Goal: Task Accomplishment & Management: Manage account settings

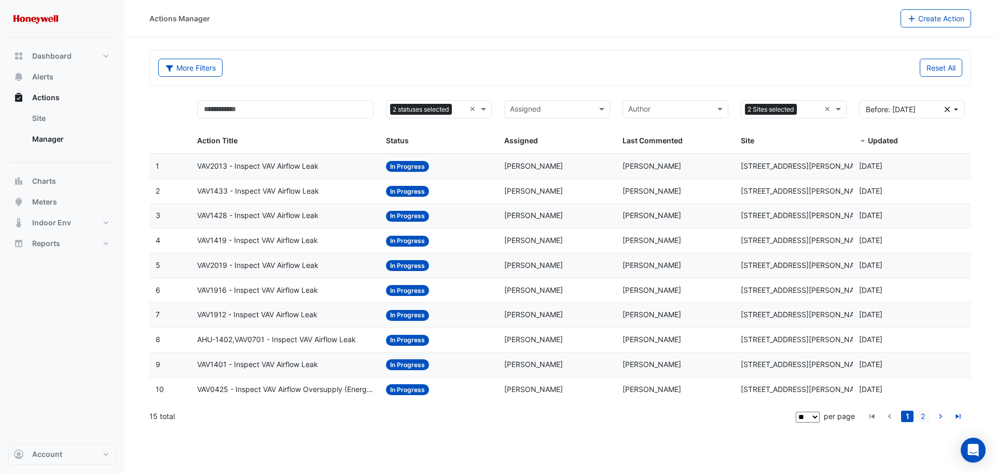
click at [927, 416] on link "2" at bounding box center [923, 415] width 12 height 11
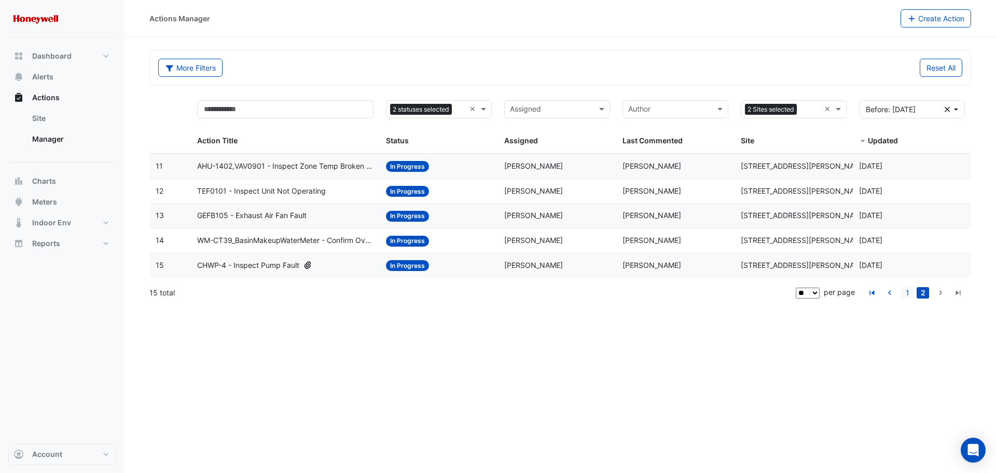
click at [912, 293] on link "1" at bounding box center [907, 292] width 12 height 11
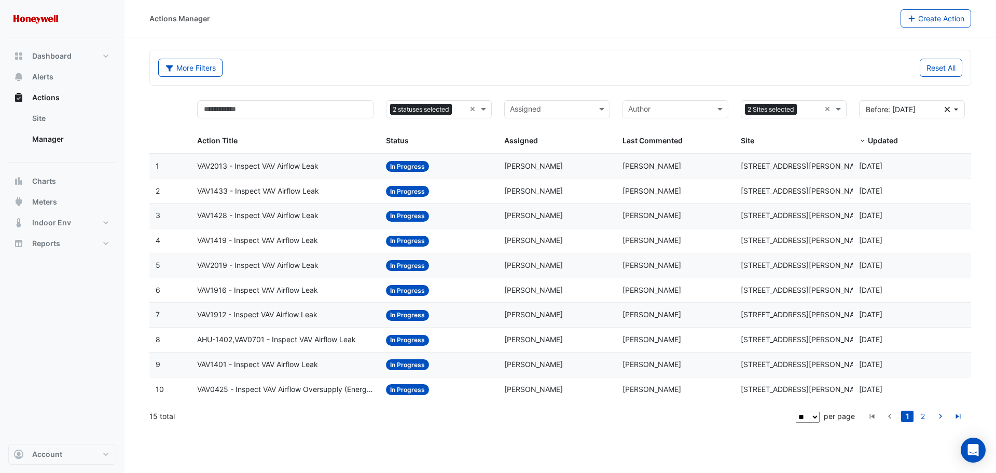
click at [254, 171] on span "VAV2013 - Inspect VAV Airflow Leak" at bounding box center [257, 166] width 121 height 12
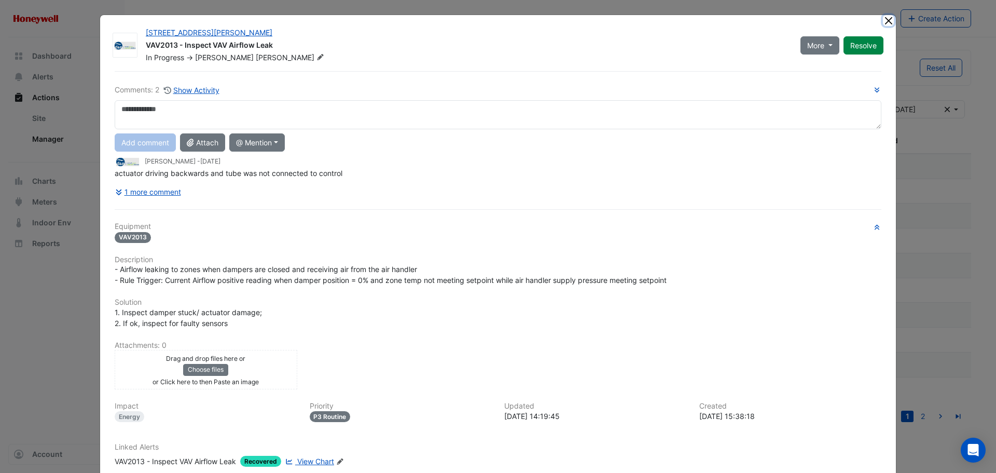
click at [883, 24] on button "Close" at bounding box center [888, 20] width 11 height 11
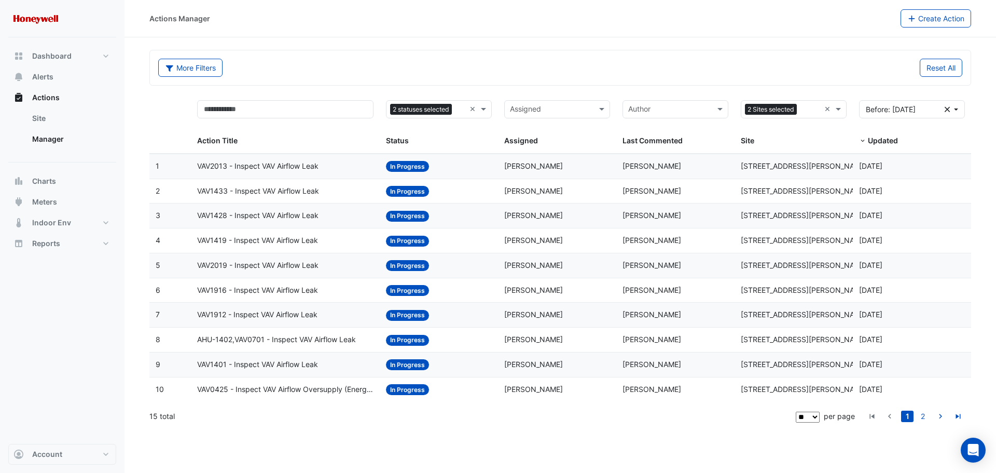
click at [304, 170] on span "VAV2013 - Inspect VAV Airflow Leak" at bounding box center [257, 166] width 121 height 12
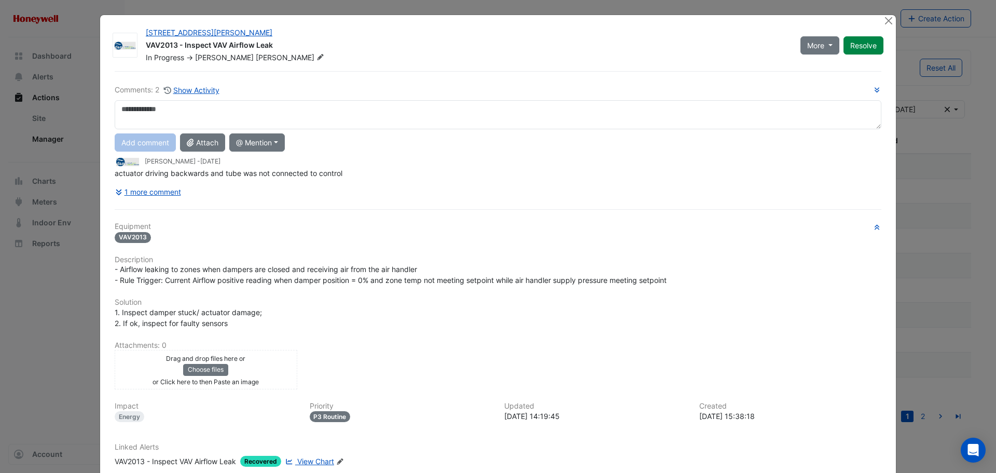
click at [245, 112] on textarea at bounding box center [498, 114] width 767 height 29
click at [150, 186] on button "1 more comment" at bounding box center [148, 192] width 67 height 18
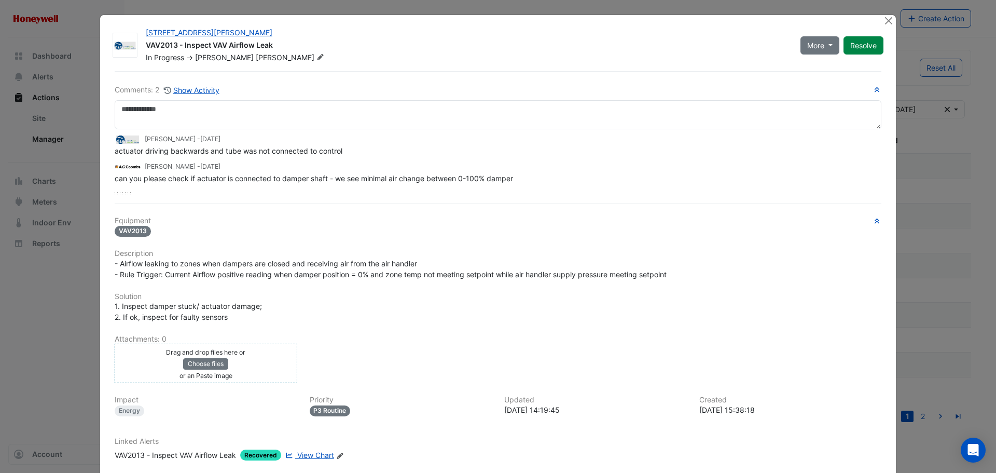
drag, startPoint x: 140, startPoint y: 363, endPoint x: 189, endPoint y: 373, distance: 50.2
drag, startPoint x: 189, startPoint y: 373, endPoint x: 163, endPoint y: 357, distance: 30.0
click at [159, 358] on div "Drag and drop files here or Choose files or an Paste image" at bounding box center [205, 363] width 177 height 34
drag, startPoint x: 200, startPoint y: 360, endPoint x: 416, endPoint y: 362, distance: 215.3
click at [416, 362] on div "Drag and drop files here or Choose files or an Paste image upload" at bounding box center [497, 362] width 779 height 39
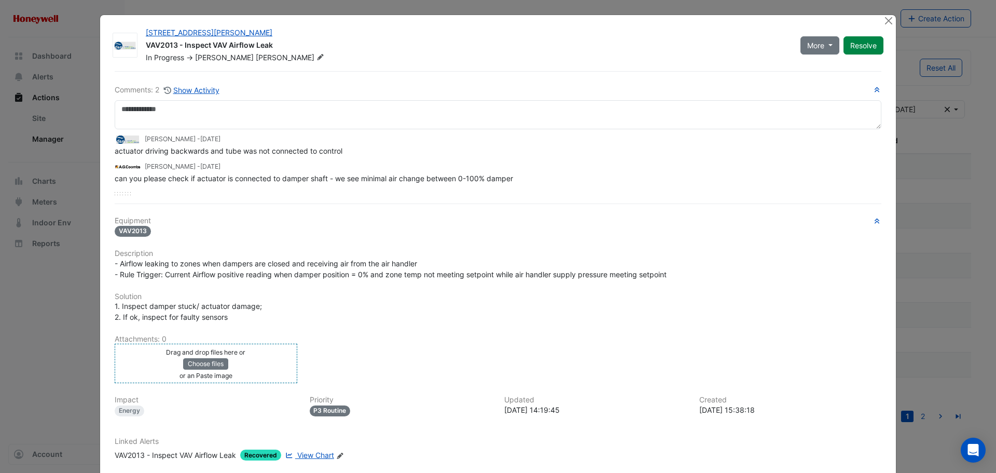
click at [251, 361] on div "Drag and drop files here or Choose files or an Paste image" at bounding box center [205, 363] width 177 height 34
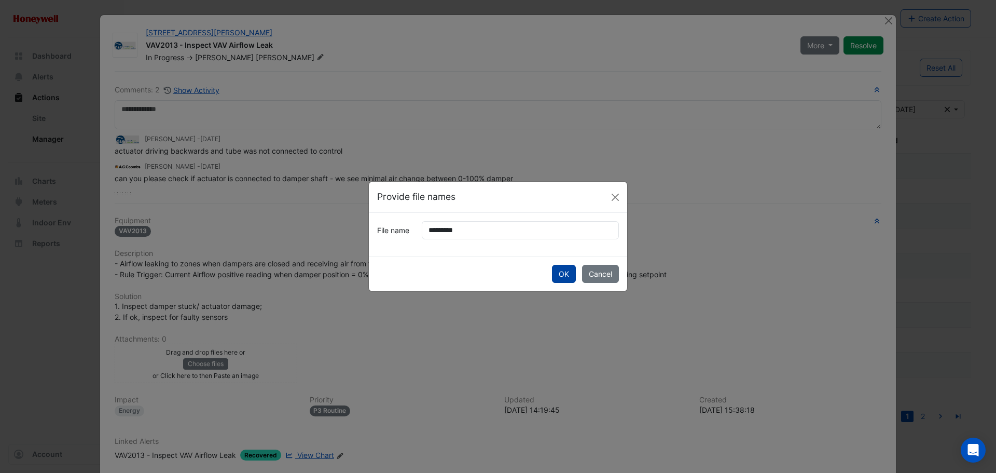
click at [568, 272] on button "OK" at bounding box center [564, 274] width 24 height 18
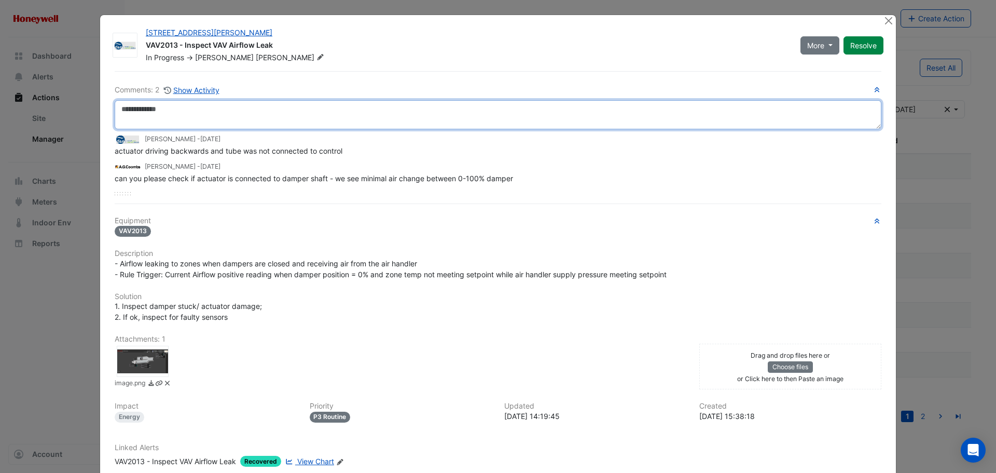
click at [182, 124] on textarea at bounding box center [498, 114] width 767 height 29
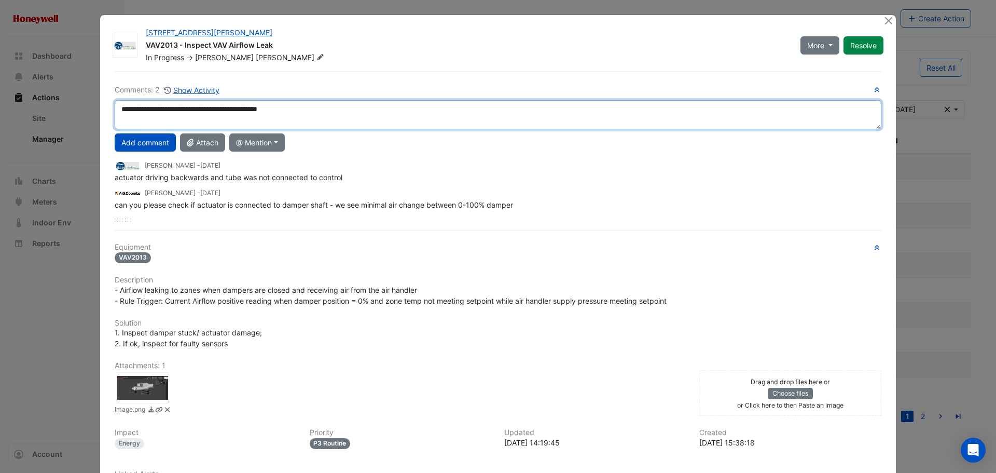
type textarea "**********"
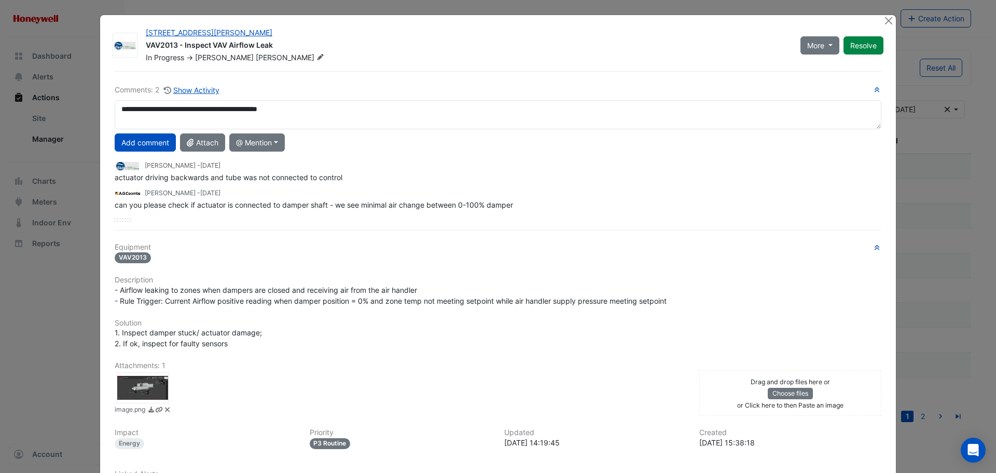
click at [149, 382] on div at bounding box center [143, 387] width 52 height 31
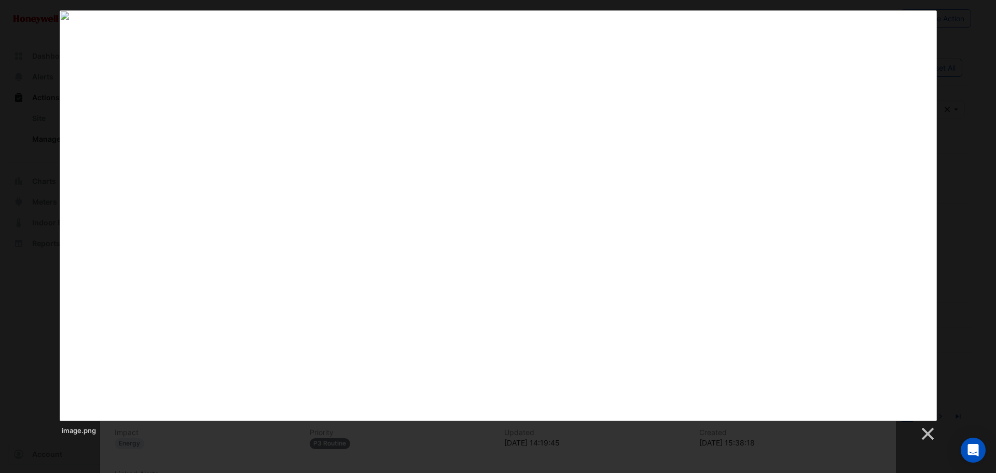
click at [42, 53] on div "image.png" at bounding box center [498, 225] width 996 height 431
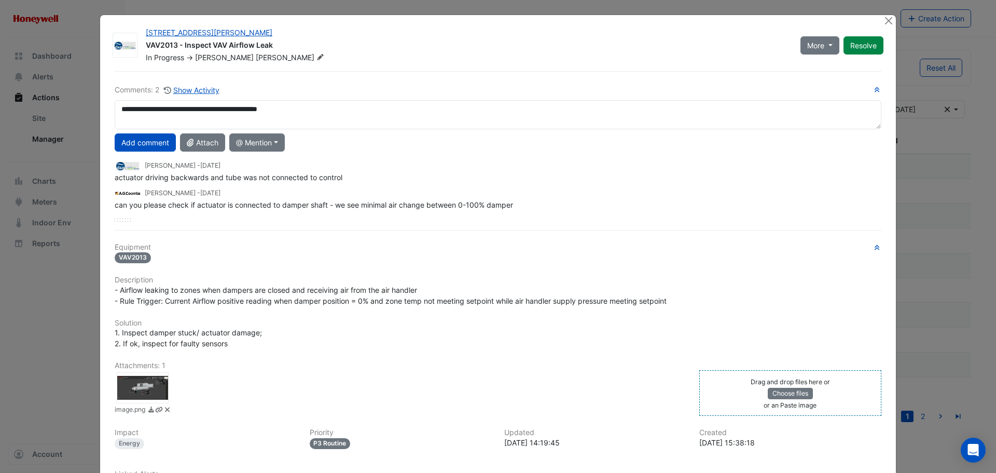
drag, startPoint x: 744, startPoint y: 395, endPoint x: 713, endPoint y: 388, distance: 32.0
click at [713, 388] on div "Drag and drop files here or Choose files or an Paste image" at bounding box center [790, 393] width 177 height 34
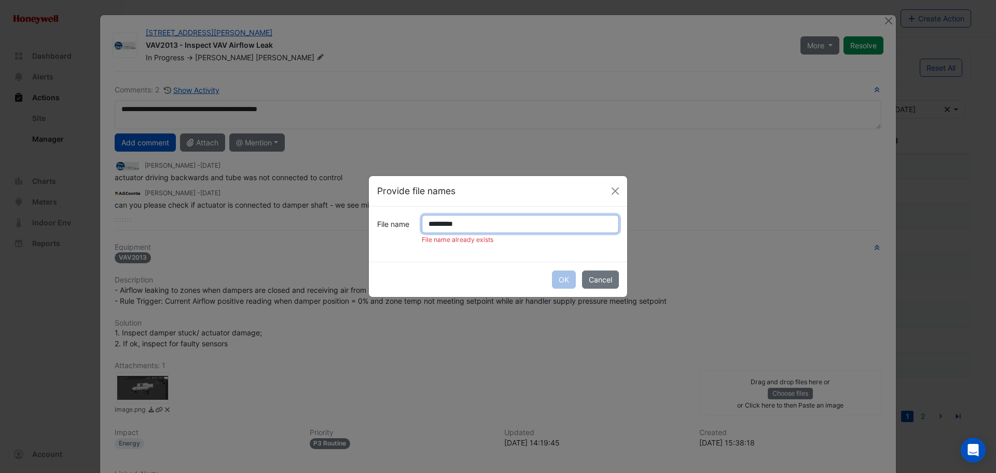
click at [451, 226] on input "*********" at bounding box center [520, 224] width 197 height 18
click at [450, 224] on input "*********" at bounding box center [520, 224] width 197 height 18
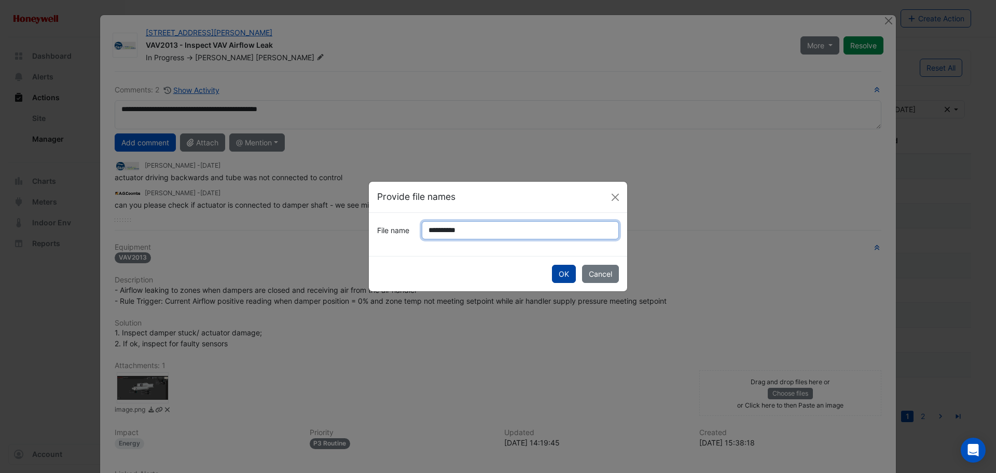
type input "**********"
click at [562, 273] on button "OK" at bounding box center [564, 274] width 24 height 18
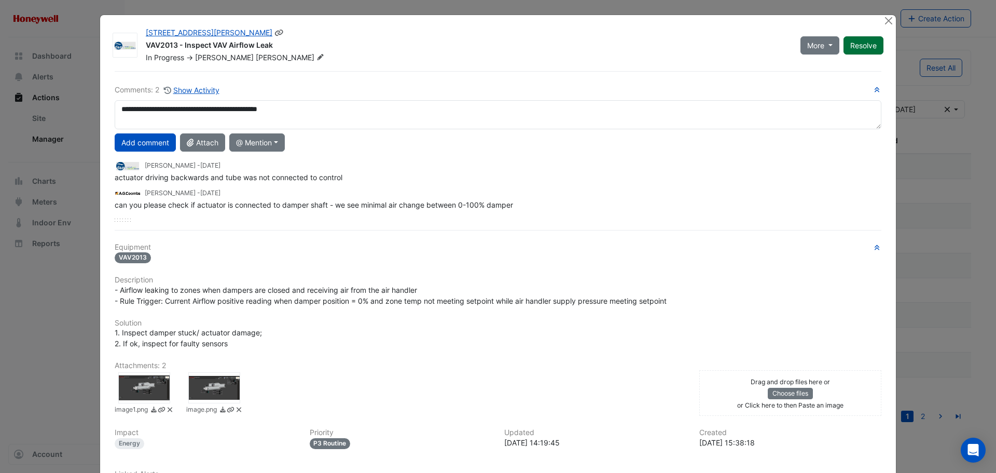
click at [856, 42] on button "Resolve" at bounding box center [864, 45] width 40 height 18
click at [883, 22] on button "Close" at bounding box center [888, 20] width 11 height 11
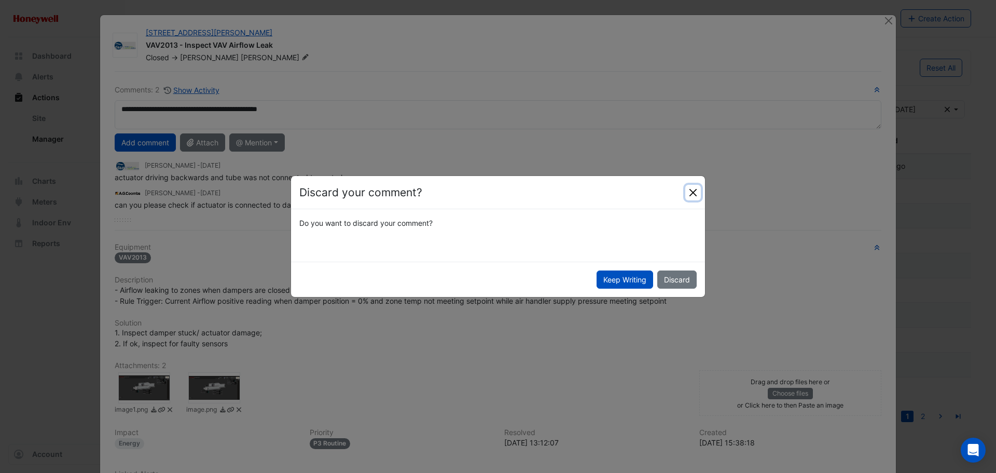
click at [695, 191] on button "Close" at bounding box center [693, 193] width 16 height 16
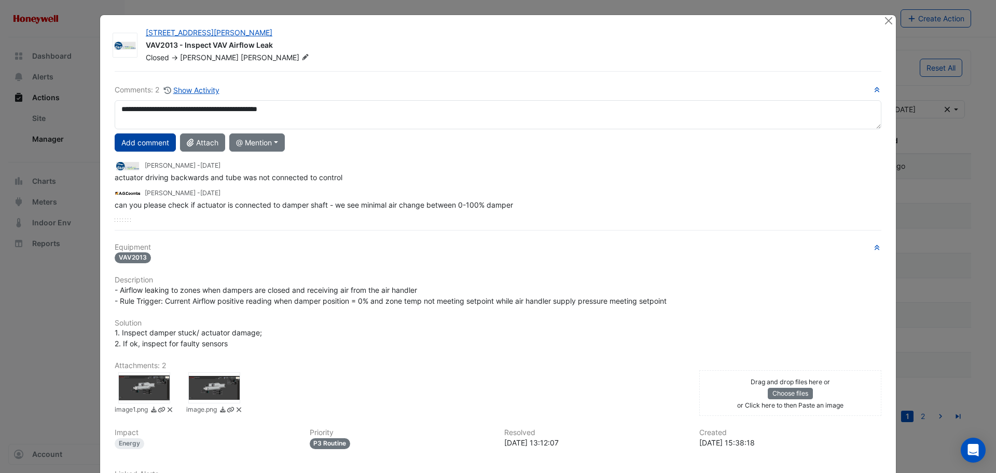
click at [142, 145] on button "Add comment" at bounding box center [145, 142] width 61 height 18
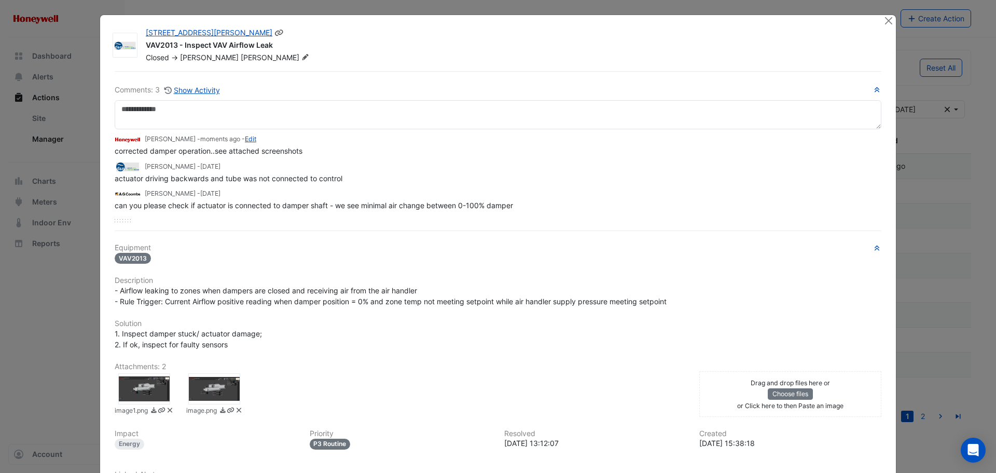
click at [885, 26] on div at bounding box center [889, 21] width 13 height 12
click at [884, 21] on button "Close" at bounding box center [888, 20] width 11 height 11
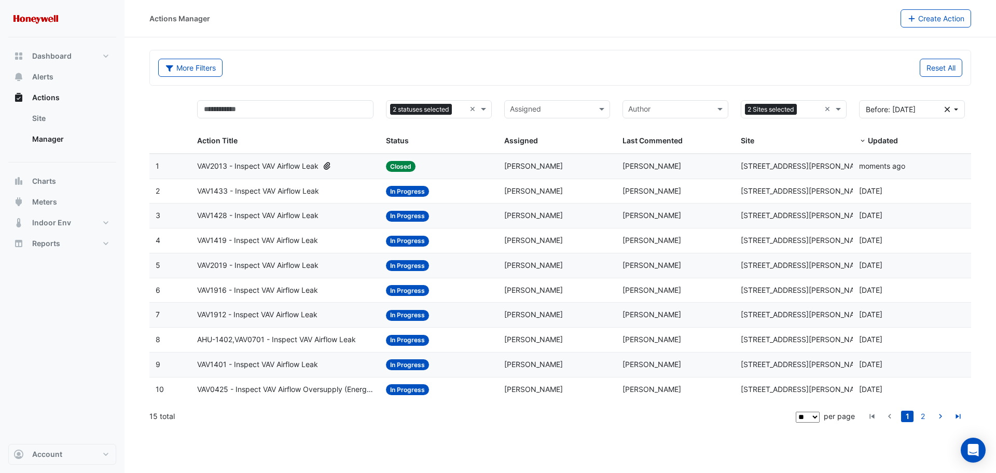
click at [292, 191] on span "VAV1433 - Inspect VAV Airflow Leak" at bounding box center [258, 191] width 122 height 12
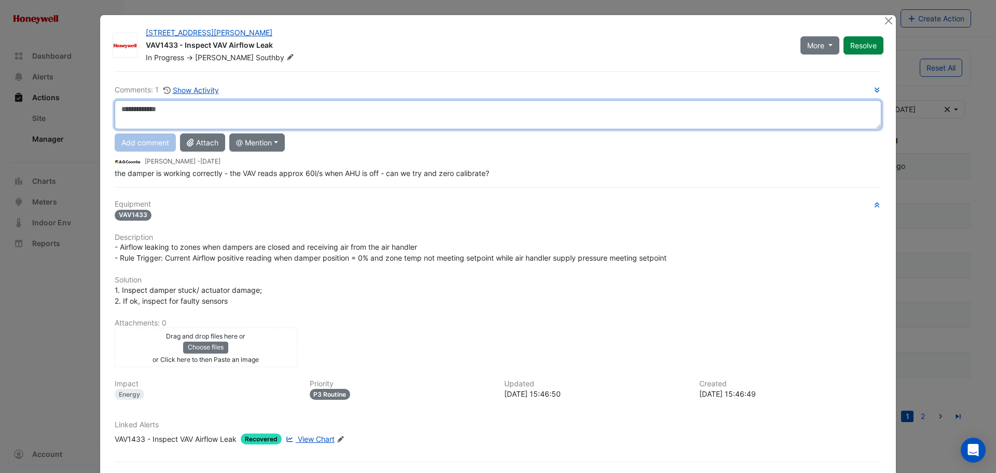
click at [187, 111] on textarea at bounding box center [498, 114] width 767 height 29
type textarea "**********"
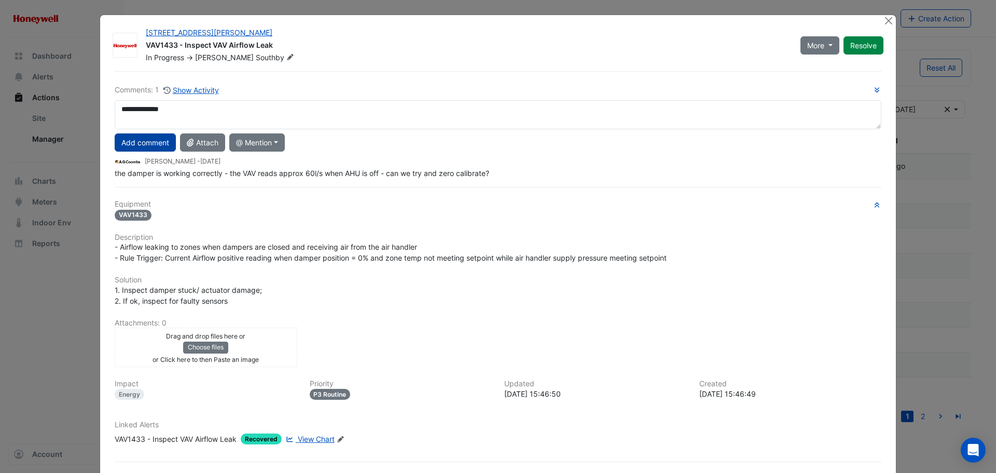
click at [151, 141] on button "Add comment" at bounding box center [145, 142] width 61 height 18
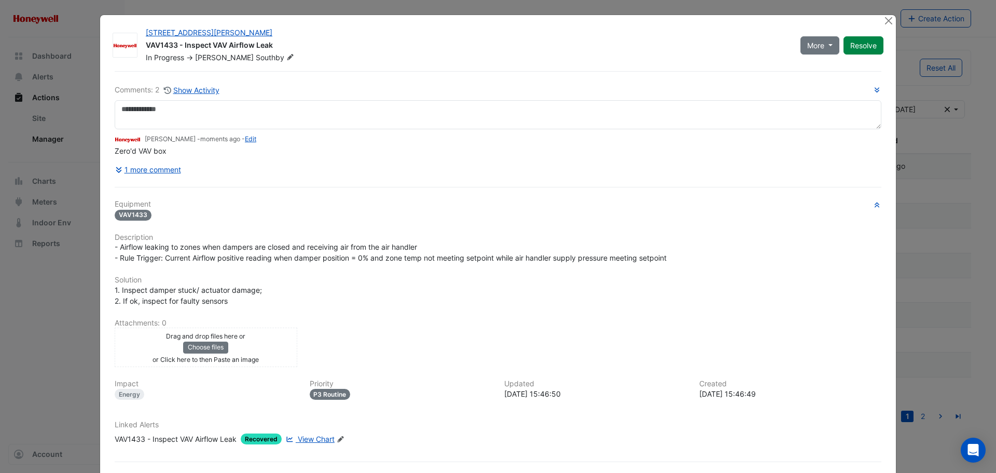
click at [252, 352] on div "Drag and drop files here or Choose files or Click here to then Paste an image" at bounding box center [205, 347] width 177 height 34
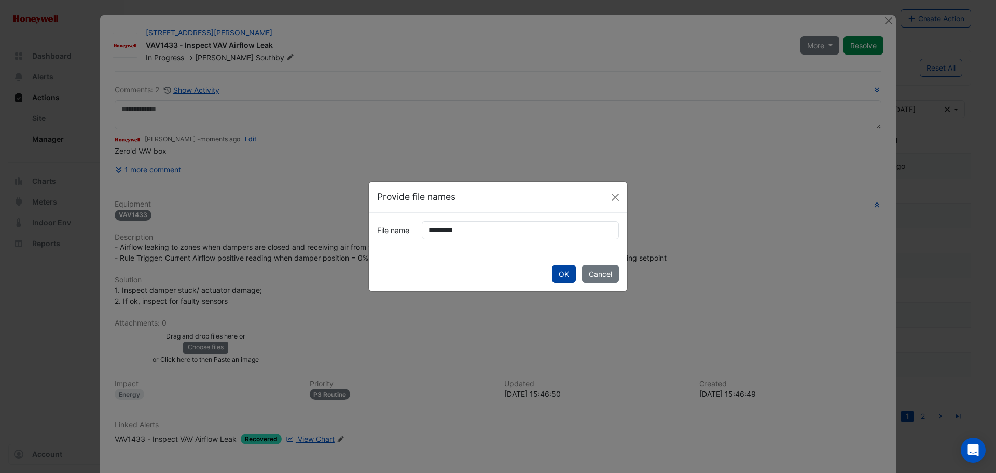
click at [570, 271] on button "OK" at bounding box center [564, 274] width 24 height 18
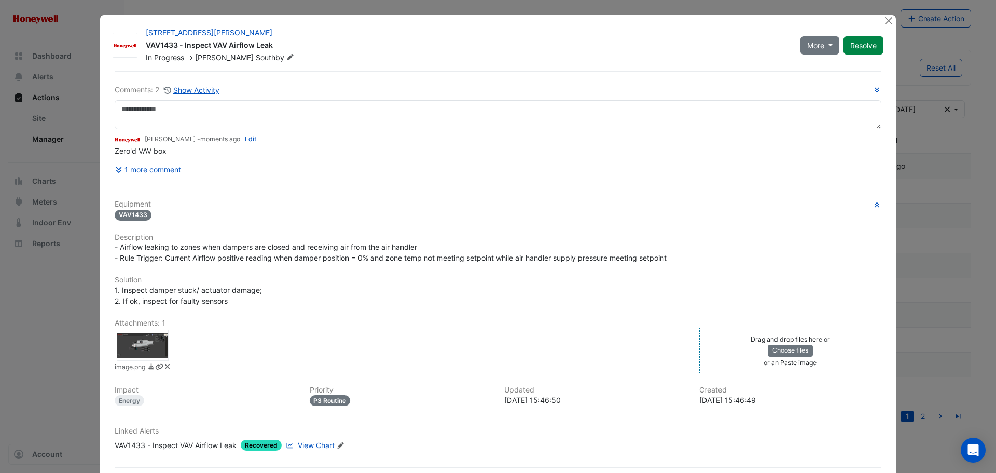
click at [144, 345] on div at bounding box center [143, 344] width 52 height 31
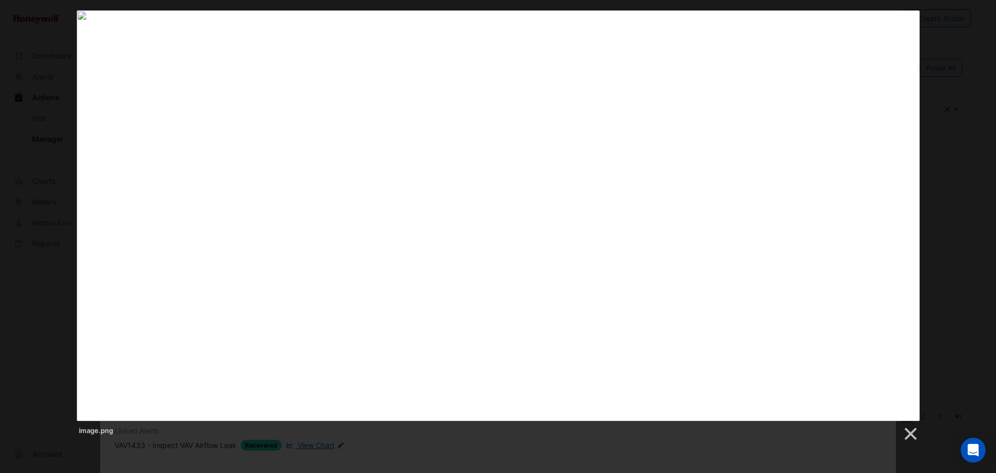
click at [46, 25] on div "image.png" at bounding box center [498, 225] width 996 height 431
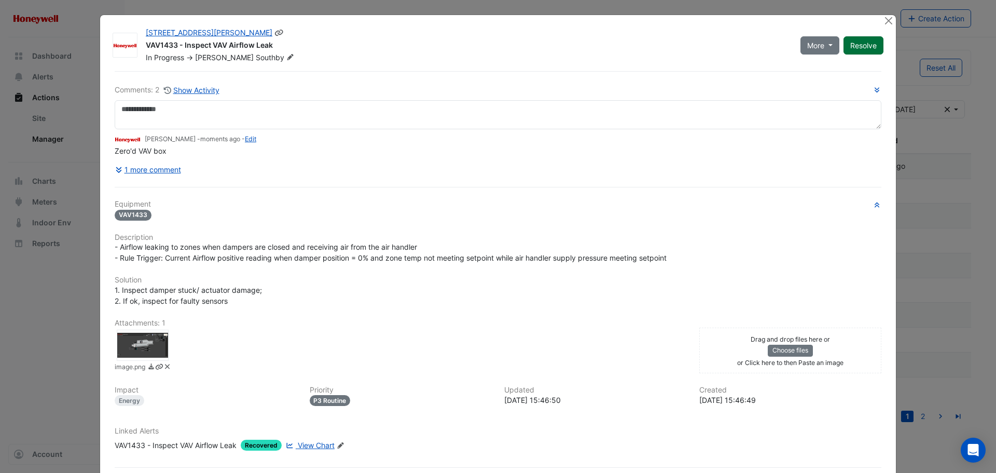
click at [857, 43] on button "Resolve" at bounding box center [864, 45] width 40 height 18
click at [887, 22] on button "Close" at bounding box center [888, 20] width 11 height 11
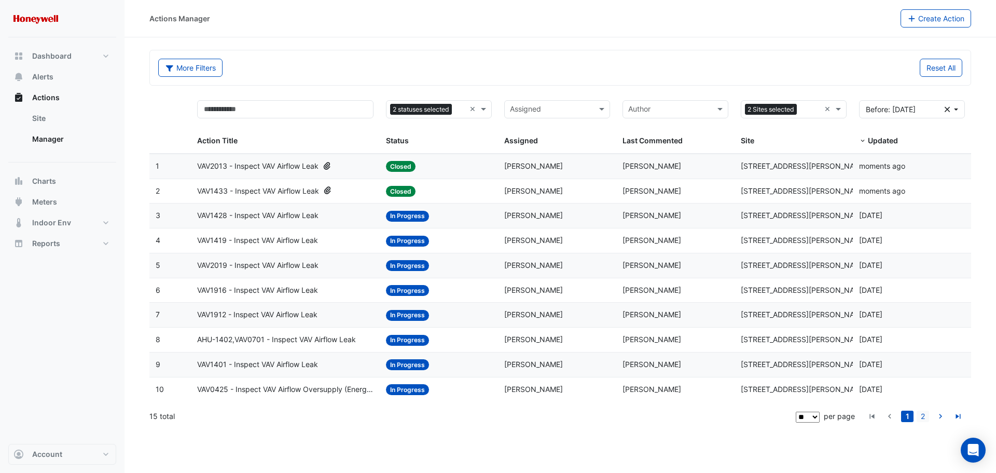
click at [923, 414] on link "2" at bounding box center [923, 415] width 12 height 11
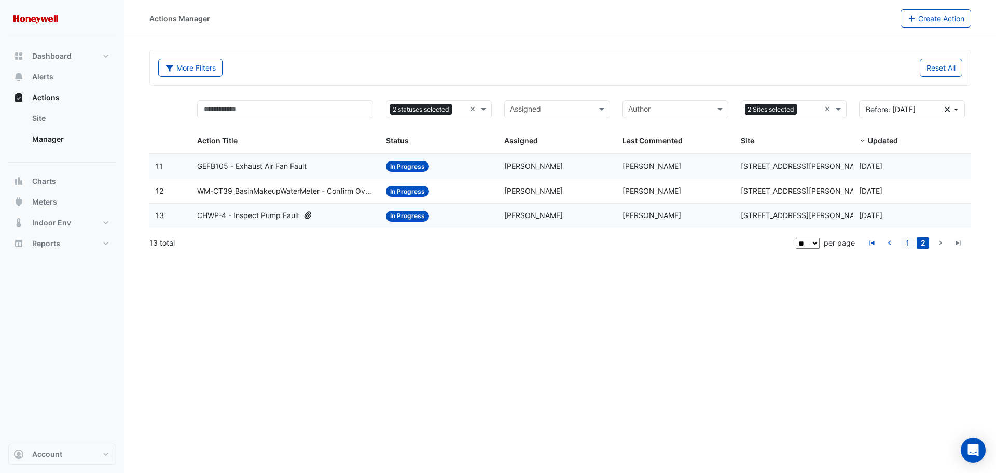
click at [906, 246] on link "1" at bounding box center [907, 242] width 12 height 11
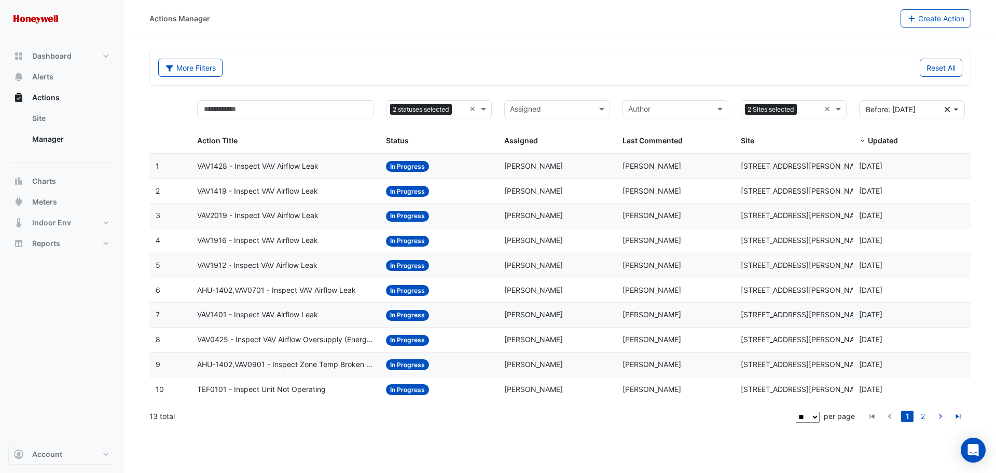
click at [286, 170] on span "VAV1428 - Inspect VAV Airflow Leak" at bounding box center [257, 166] width 121 height 12
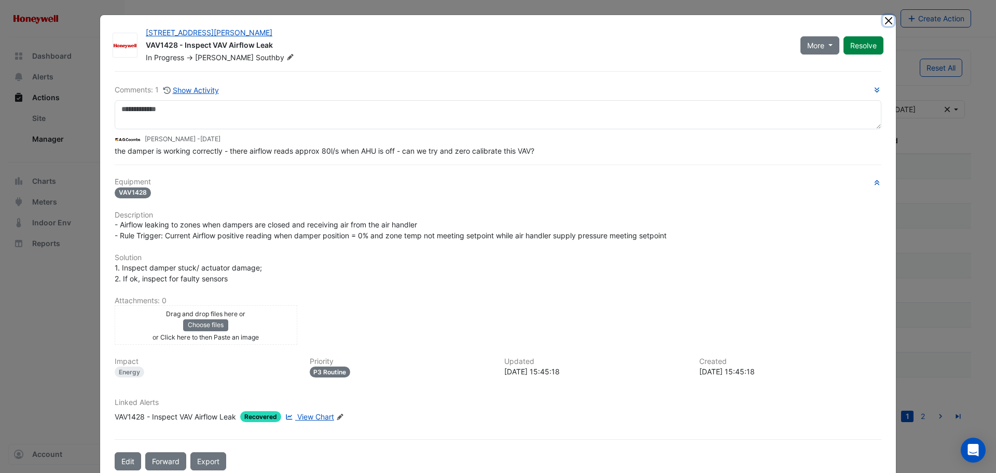
click at [884, 19] on button "Close" at bounding box center [888, 20] width 11 height 11
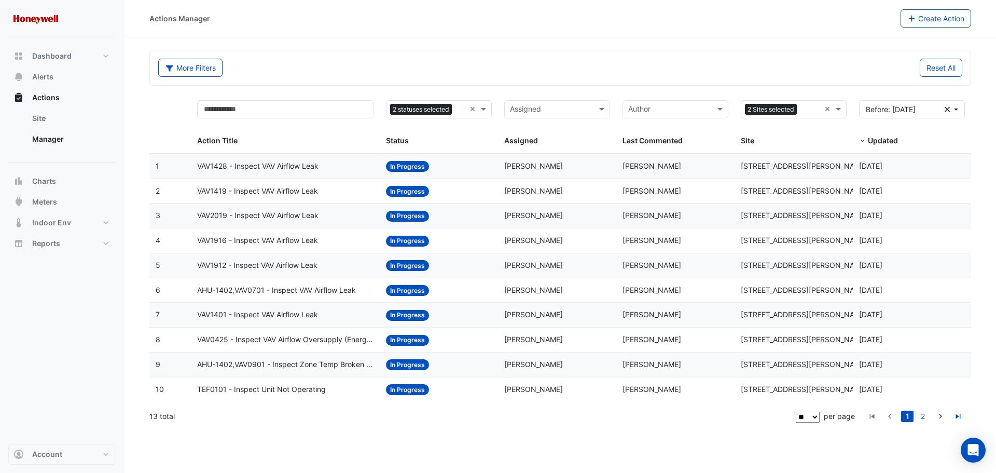
click at [248, 191] on span "VAV1419 - Inspect VAV Airflow Leak" at bounding box center [257, 191] width 121 height 12
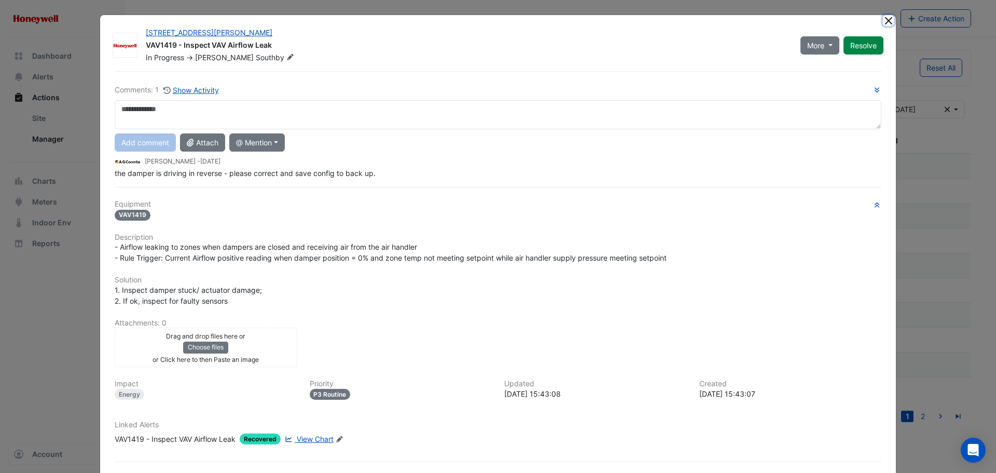
click at [883, 21] on button "Close" at bounding box center [888, 20] width 11 height 11
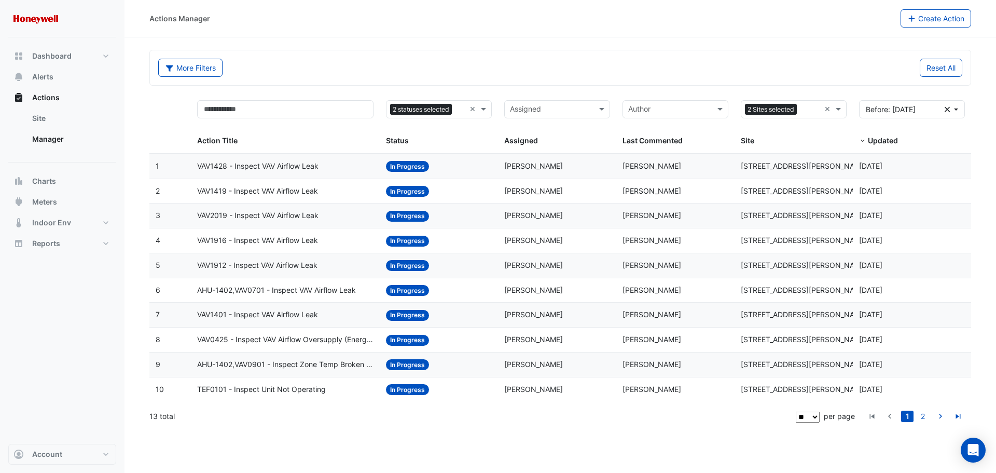
click at [273, 315] on span "VAV1401 - Inspect VAV Airflow Leak" at bounding box center [257, 315] width 121 height 12
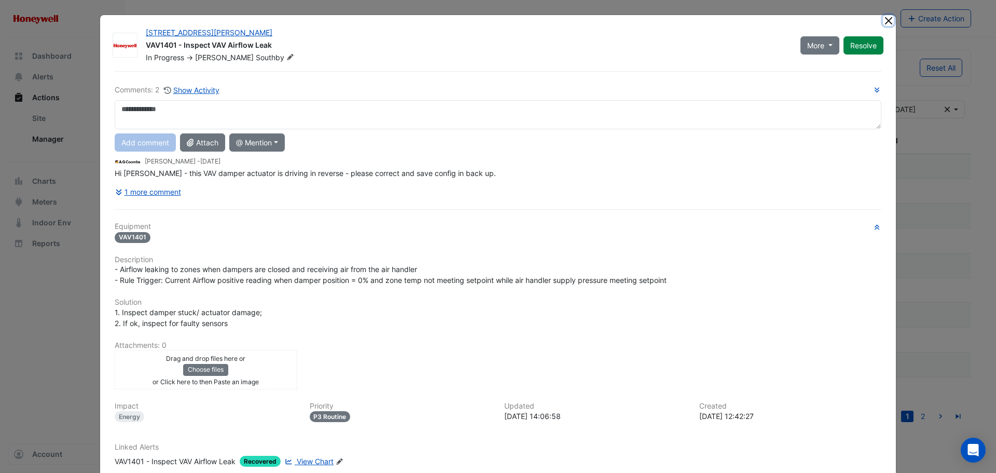
click at [885, 23] on button "Close" at bounding box center [888, 20] width 11 height 11
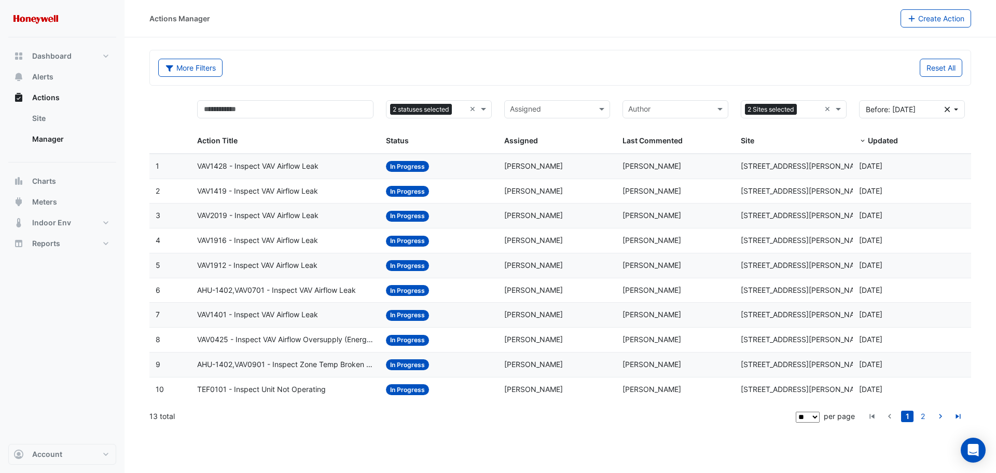
click at [269, 297] on datatable-body-cell "Action Title: AHU-1402,VAV0701 - Inspect VAV Airflow Leak" at bounding box center [285, 290] width 189 height 24
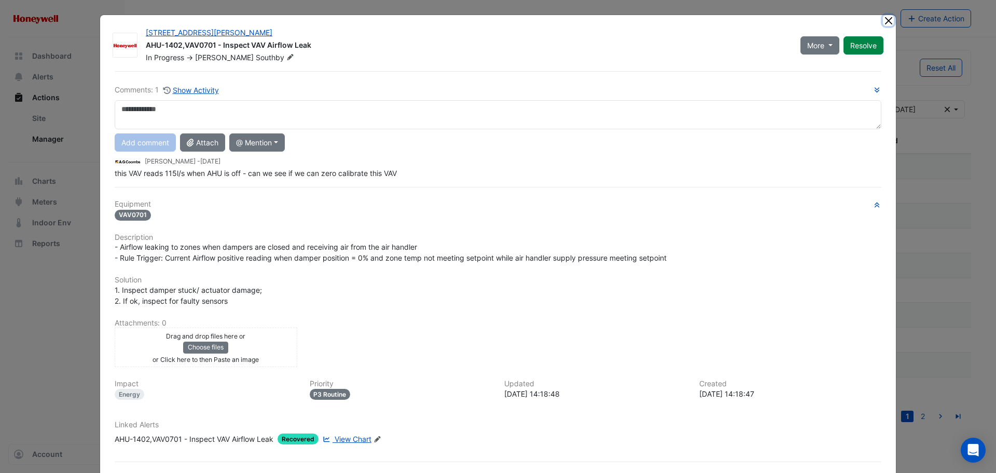
click at [883, 20] on button "Close" at bounding box center [888, 20] width 11 height 11
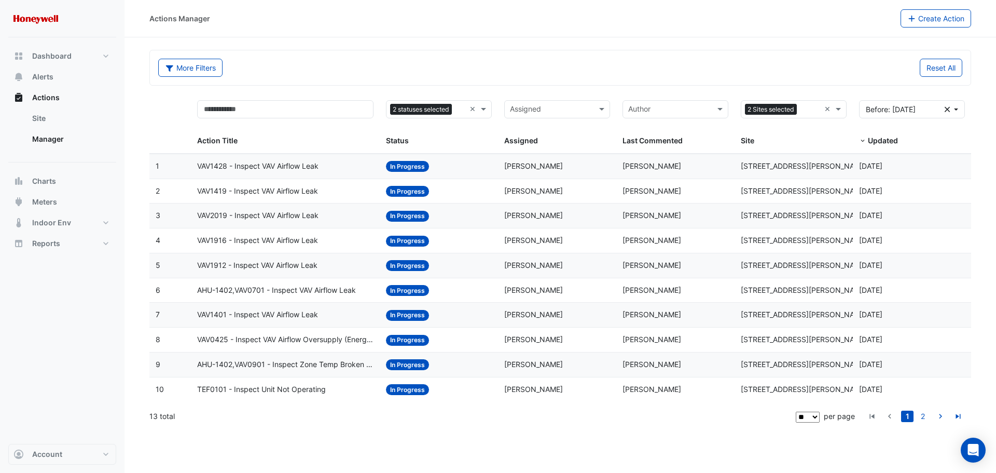
click at [245, 266] on span "VAV1912 - Inspect VAV Airflow Leak" at bounding box center [257, 265] width 120 height 12
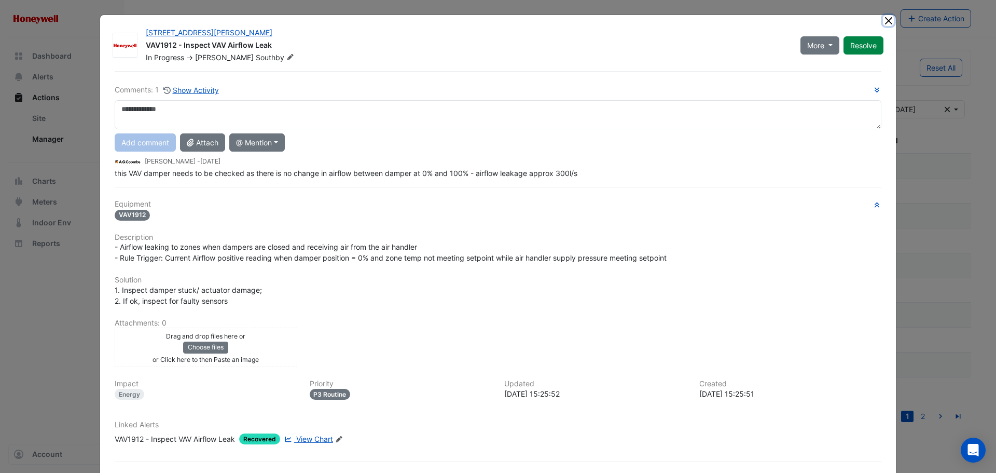
click at [883, 21] on button "Close" at bounding box center [888, 20] width 11 height 11
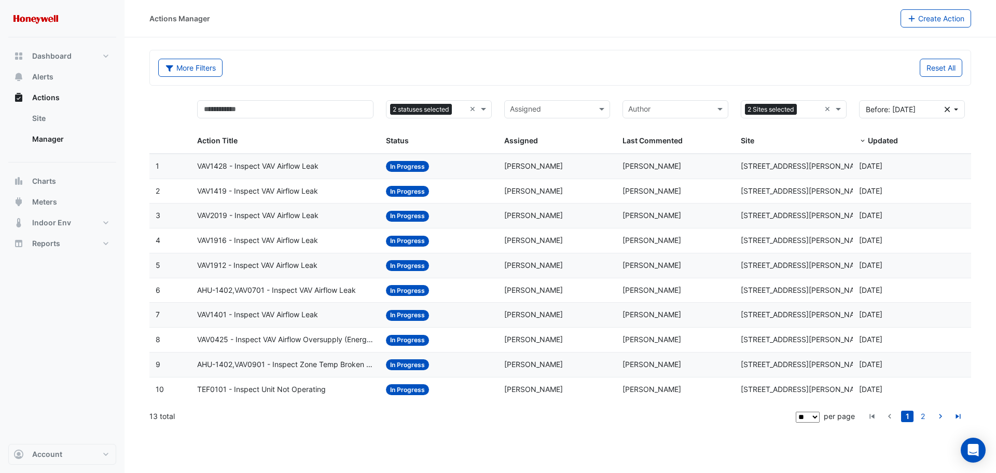
click at [247, 242] on span "VAV1916 - Inspect VAV Airflow Leak" at bounding box center [257, 241] width 121 height 12
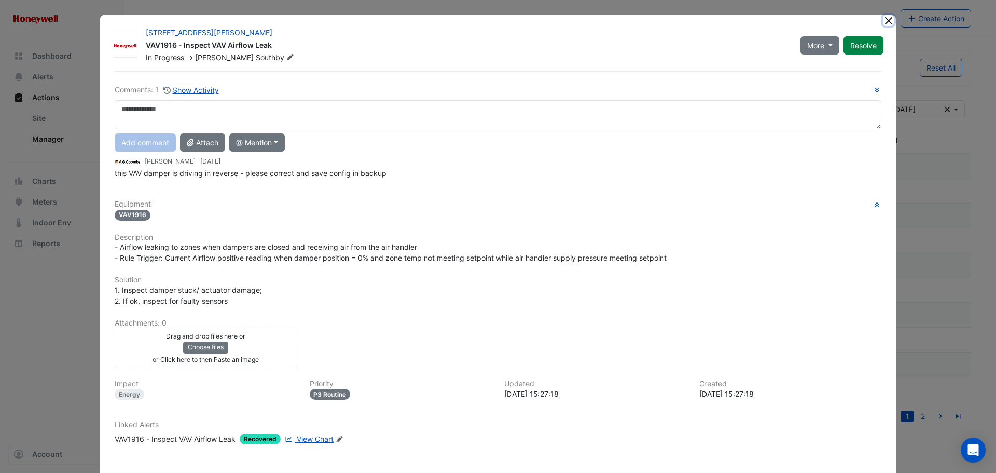
click at [886, 18] on button "Close" at bounding box center [888, 20] width 11 height 11
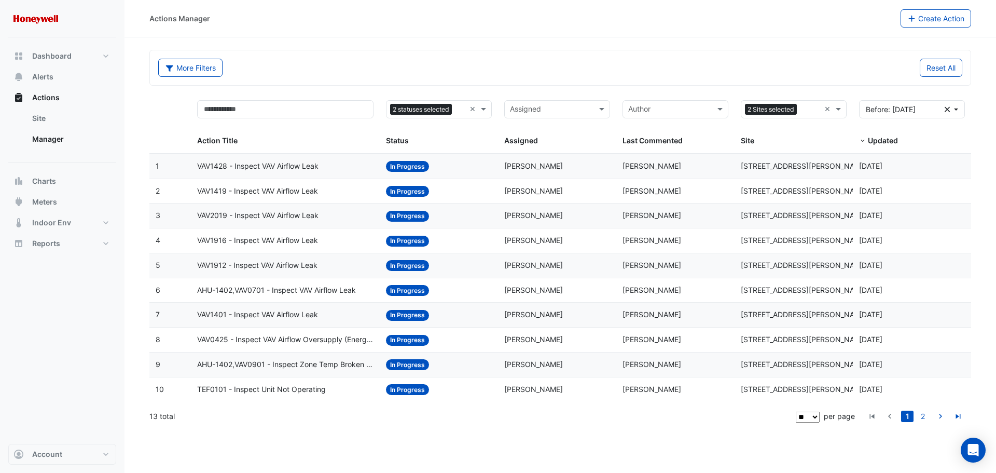
click at [295, 214] on span "VAV2019 - Inspect VAV Airflow Leak" at bounding box center [257, 216] width 121 height 12
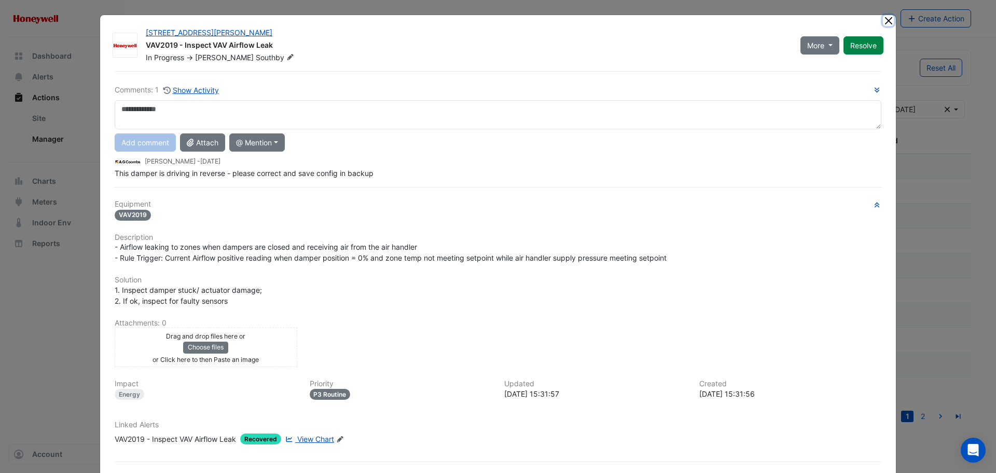
click at [885, 24] on button "Close" at bounding box center [888, 20] width 11 height 11
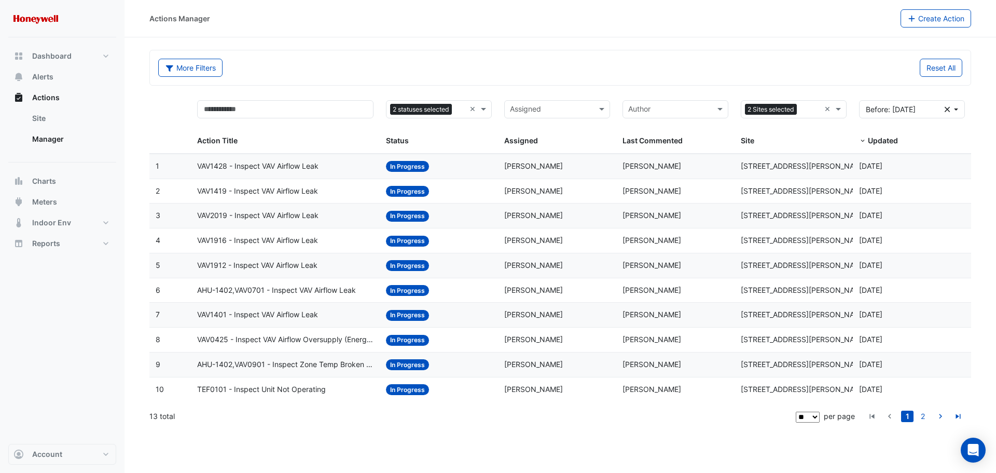
click at [288, 194] on span "VAV1419 - Inspect VAV Airflow Leak" at bounding box center [257, 191] width 121 height 12
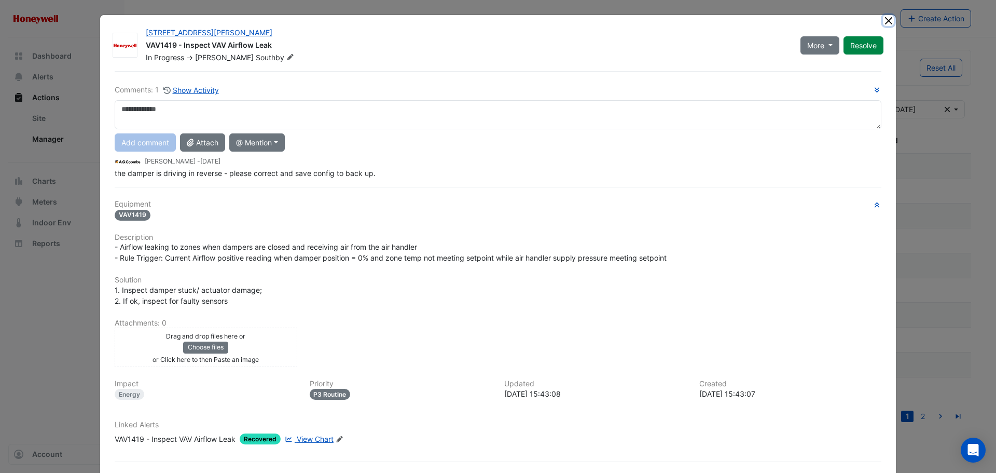
click at [885, 18] on button "Close" at bounding box center [888, 20] width 11 height 11
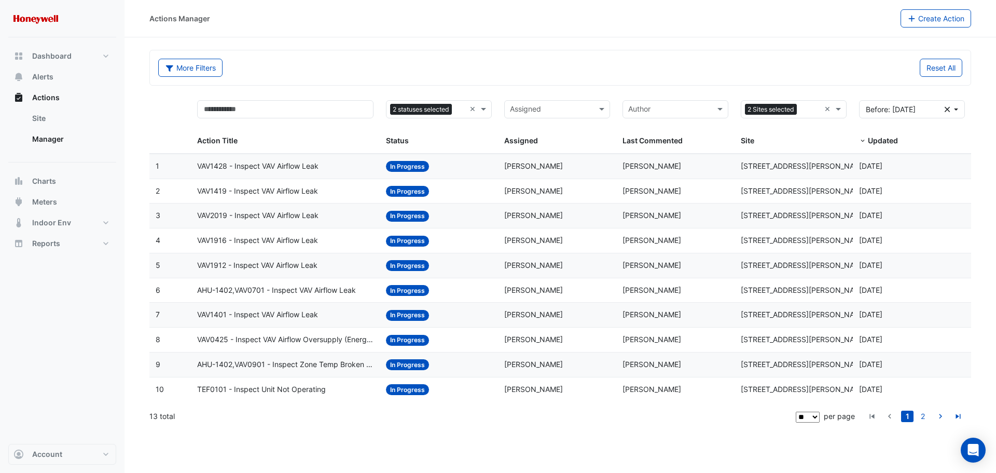
click at [265, 168] on span "VAV1428 - Inspect VAV Airflow Leak" at bounding box center [257, 166] width 121 height 12
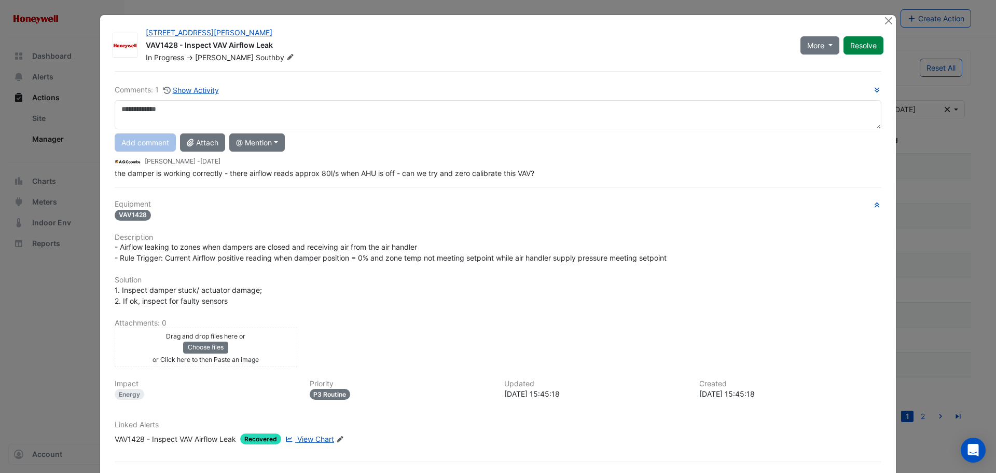
click at [263, 343] on div "Drag and drop files here or Choose files or Click here to then Paste an image" at bounding box center [205, 347] width 177 height 34
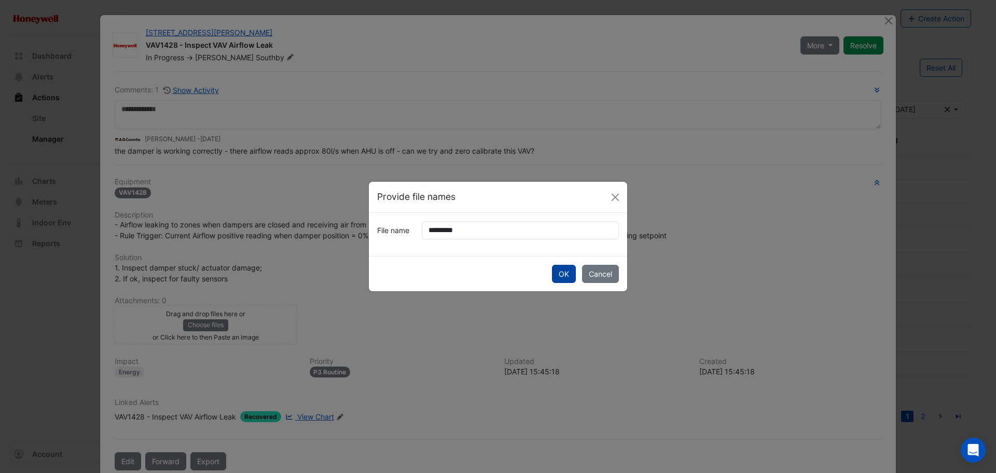
click at [560, 276] on button "OK" at bounding box center [564, 274] width 24 height 18
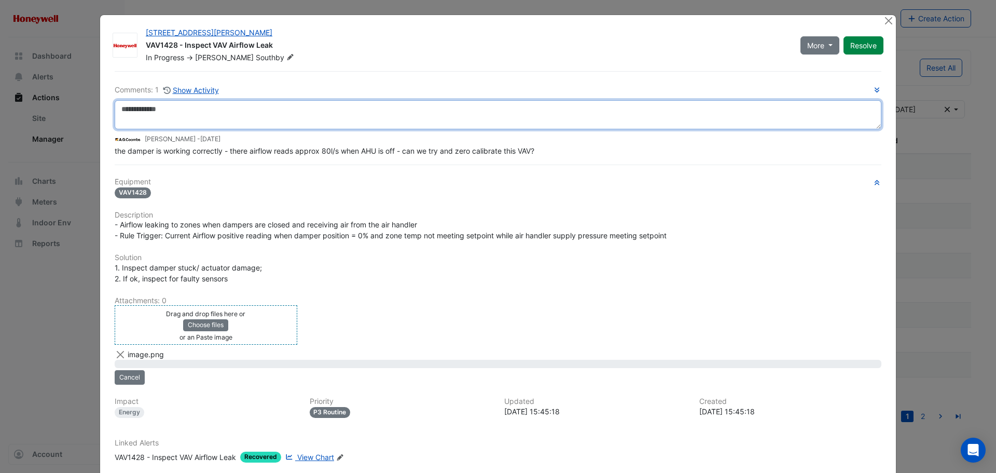
click at [263, 112] on textarea at bounding box center [498, 114] width 767 height 29
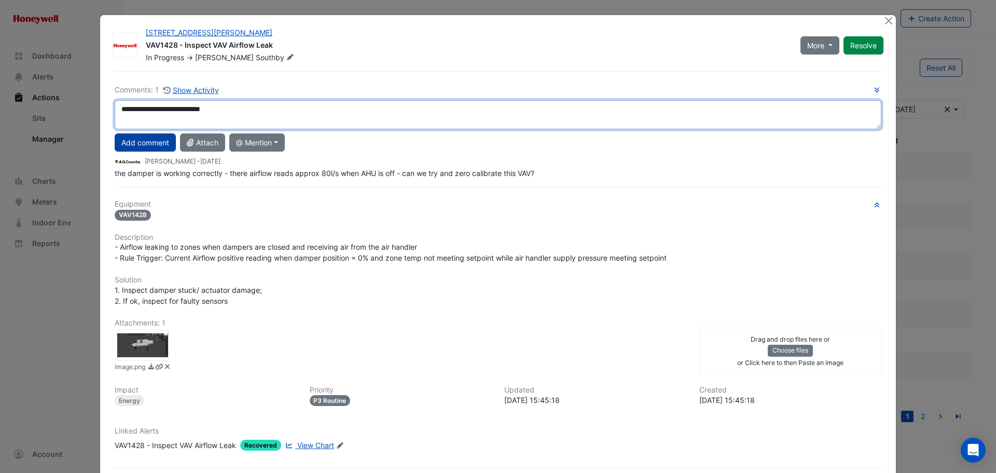
type textarea "**********"
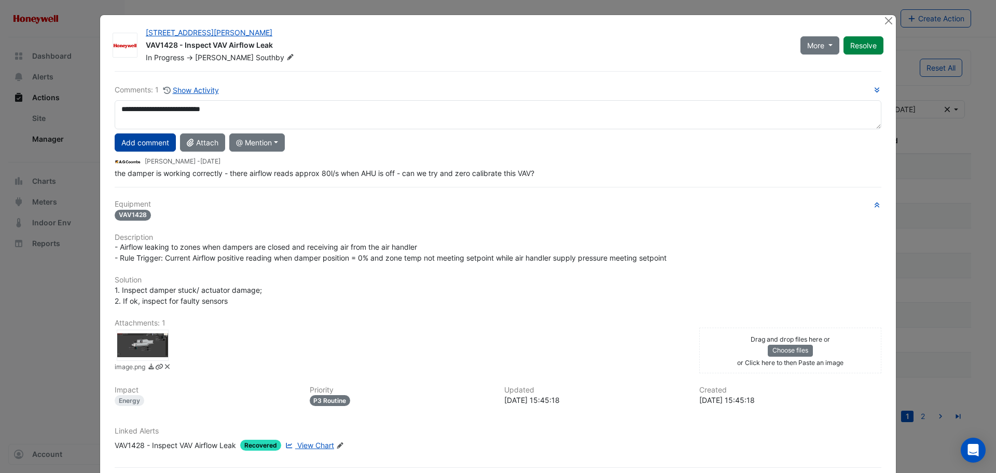
click at [142, 145] on button "Add comment" at bounding box center [145, 142] width 61 height 18
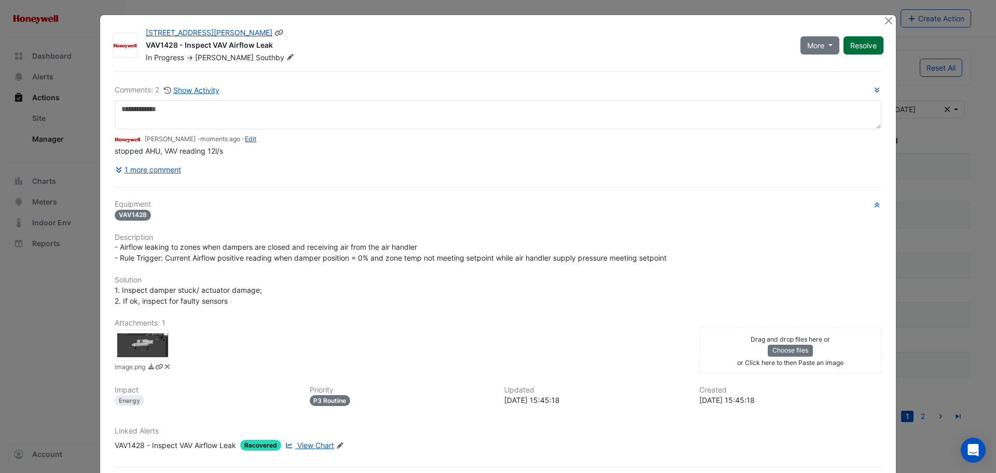
click at [862, 41] on button "Resolve" at bounding box center [864, 45] width 40 height 18
click at [883, 20] on button "Close" at bounding box center [888, 20] width 11 height 11
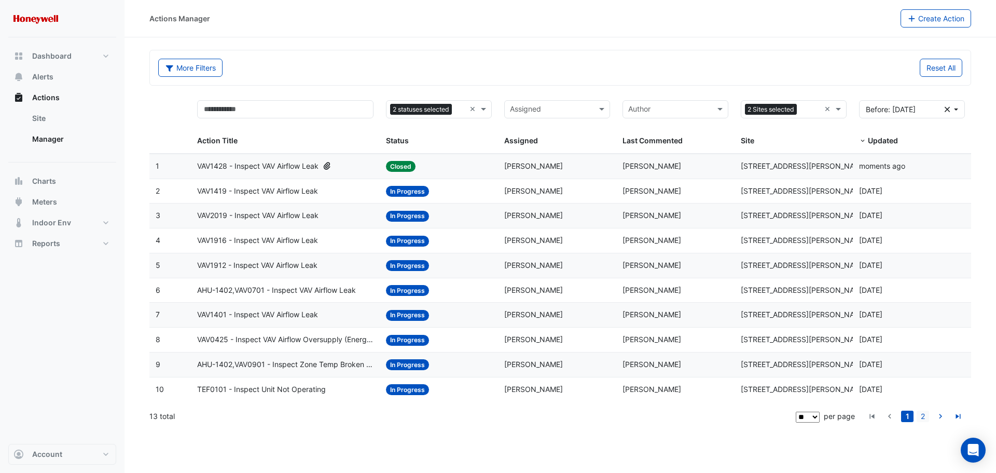
click at [921, 418] on link "2" at bounding box center [923, 415] width 12 height 11
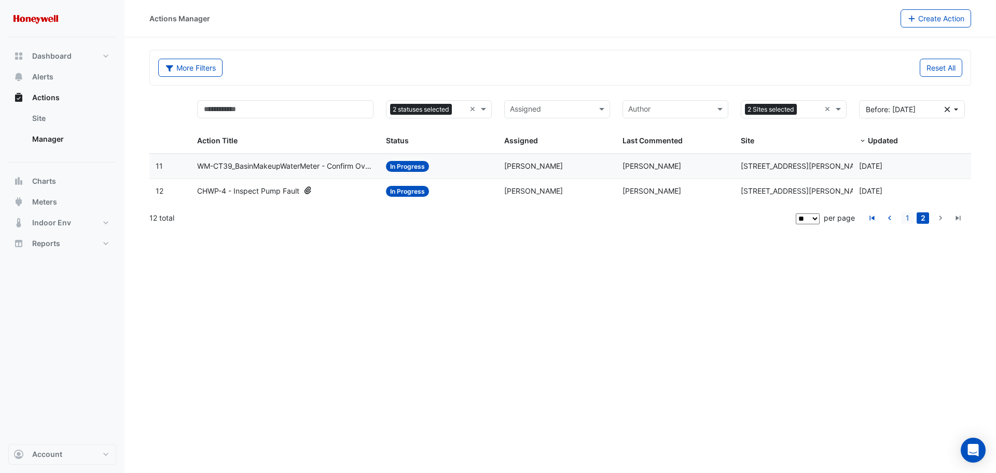
click at [911, 217] on link "1" at bounding box center [907, 217] width 12 height 11
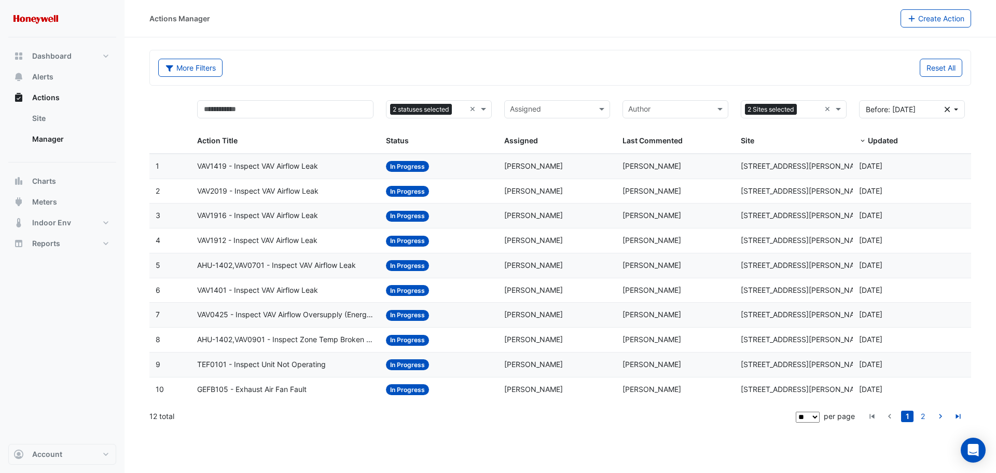
click at [257, 174] on datatable-body-cell "Action Title: VAV1419 - Inspect VAV Airflow Leak" at bounding box center [285, 166] width 189 height 24
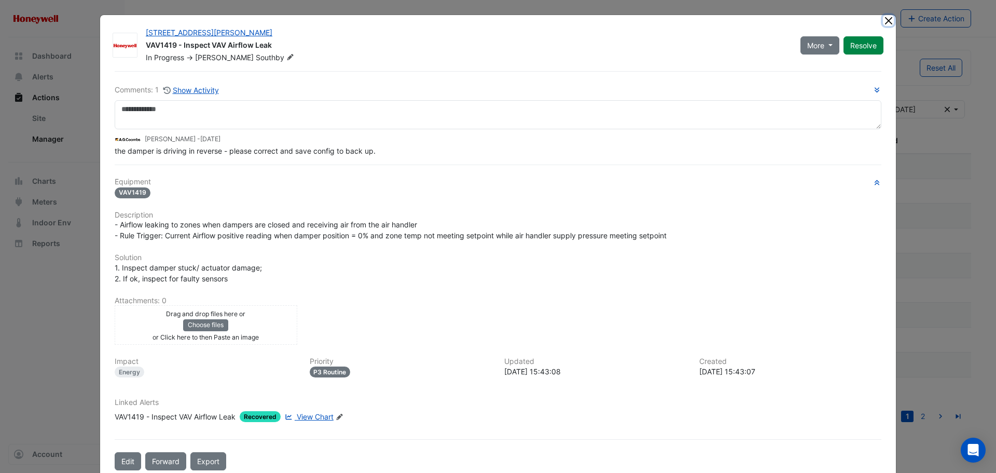
click at [886, 25] on button "Close" at bounding box center [888, 20] width 11 height 11
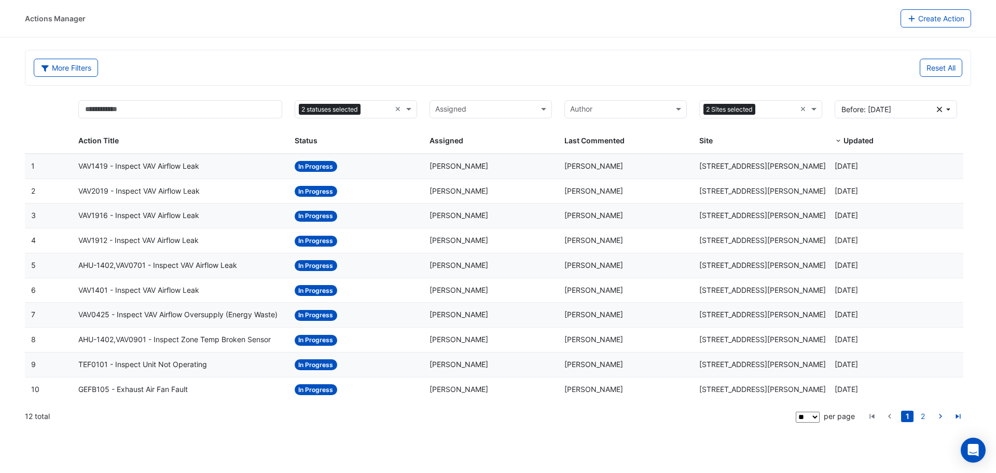
click at [219, 168] on div "VAV1419 - Inspect VAV Airflow Leak" at bounding box center [179, 166] width 203 height 12
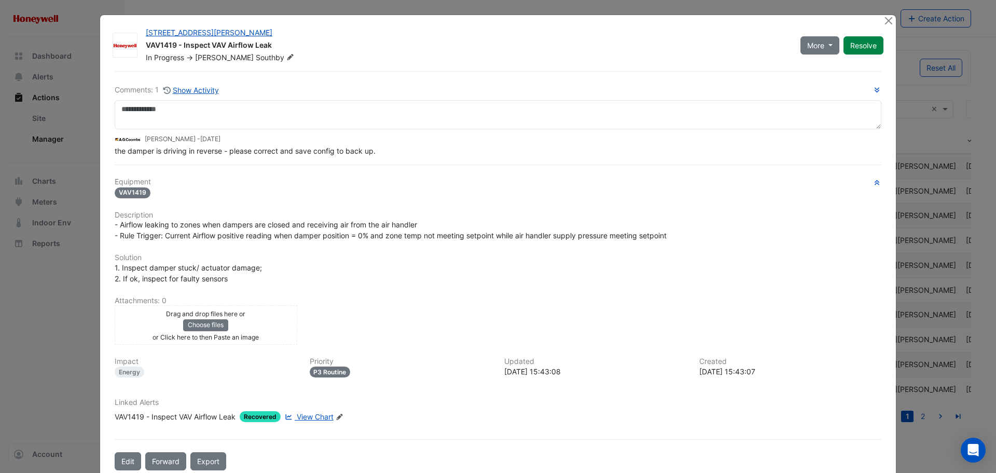
click at [162, 323] on div "Drag and drop files here or Choose files or Click here to then Paste an image" at bounding box center [205, 325] width 177 height 34
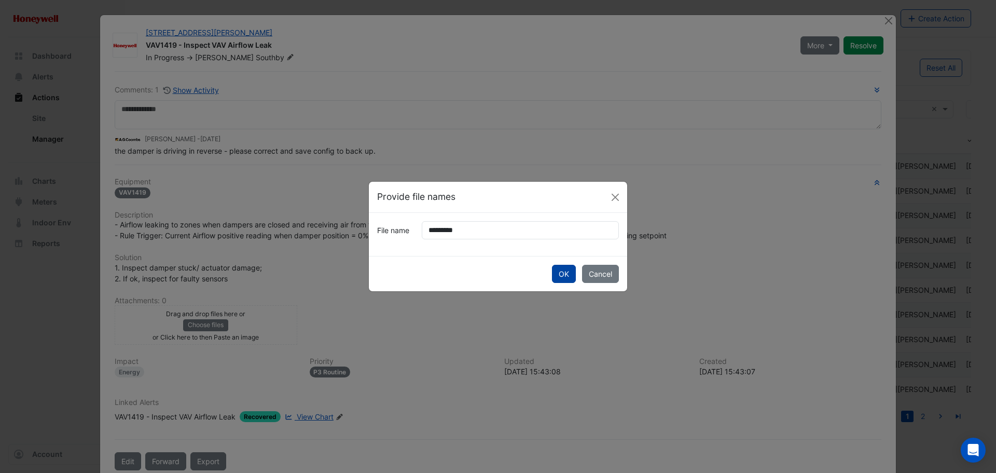
click at [562, 272] on button "OK" at bounding box center [564, 274] width 24 height 18
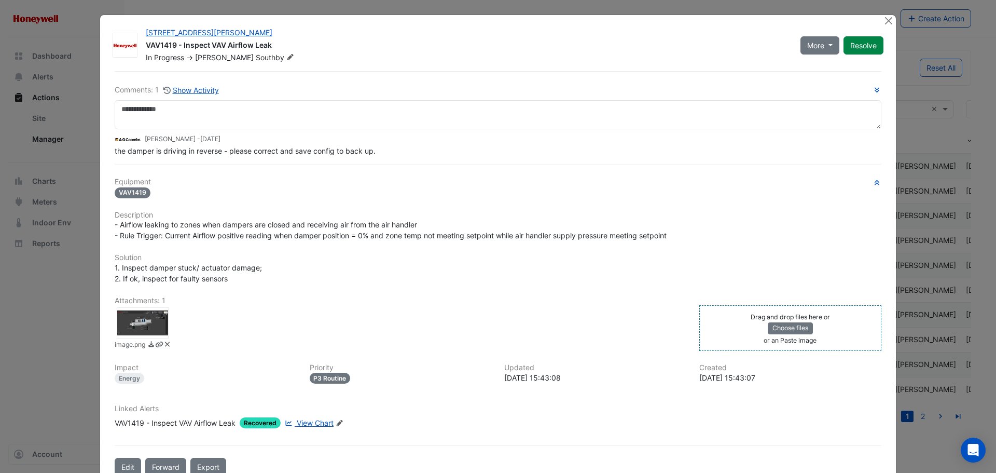
click at [742, 330] on div "Drag and drop files here or Choose files or an Paste image" at bounding box center [790, 328] width 177 height 34
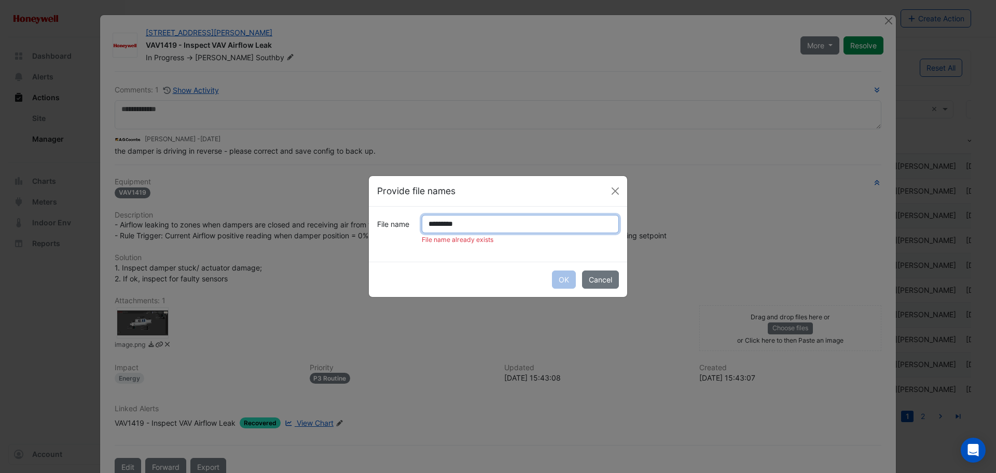
click at [450, 222] on input "*********" at bounding box center [520, 224] width 197 height 18
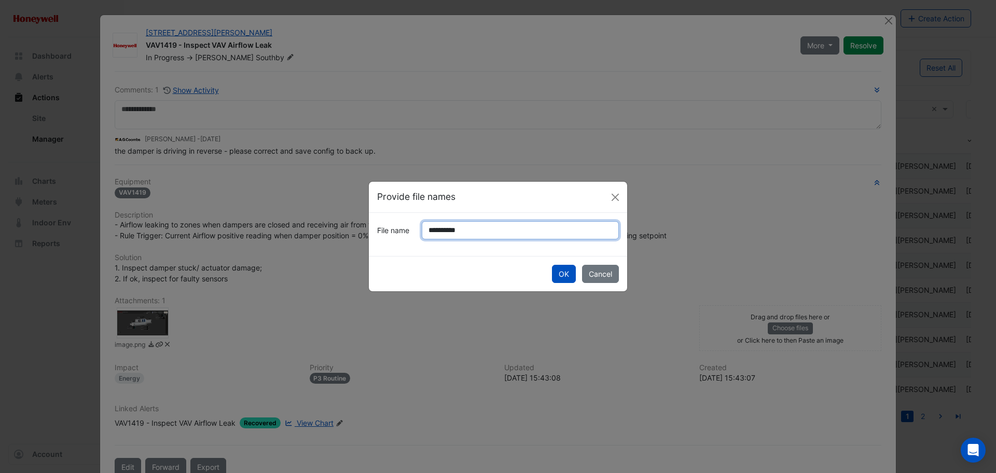
type input "**********"
click at [552, 265] on button "OK" at bounding box center [564, 274] width 24 height 18
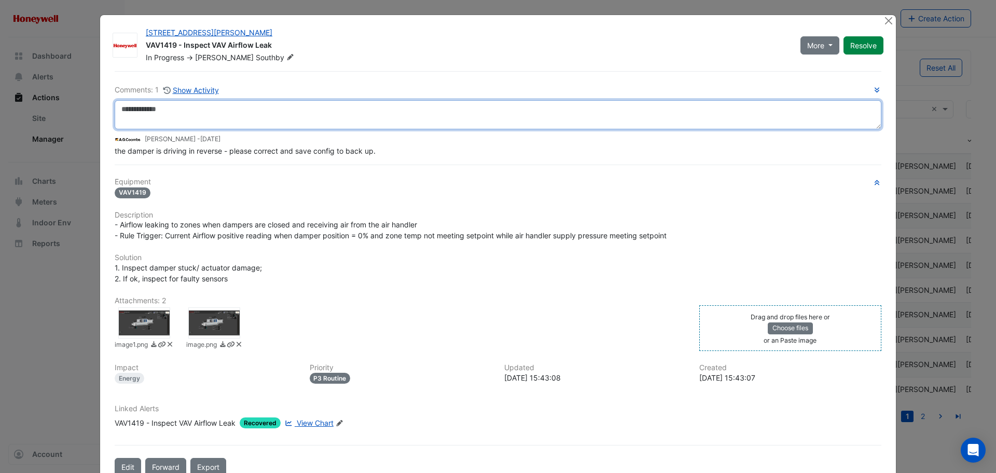
click at [147, 111] on textarea at bounding box center [498, 114] width 767 height 29
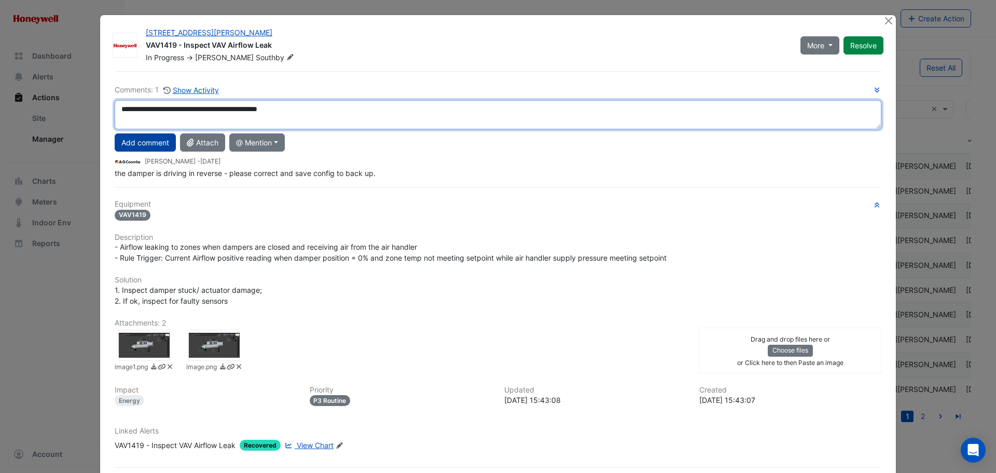
type textarea "**********"
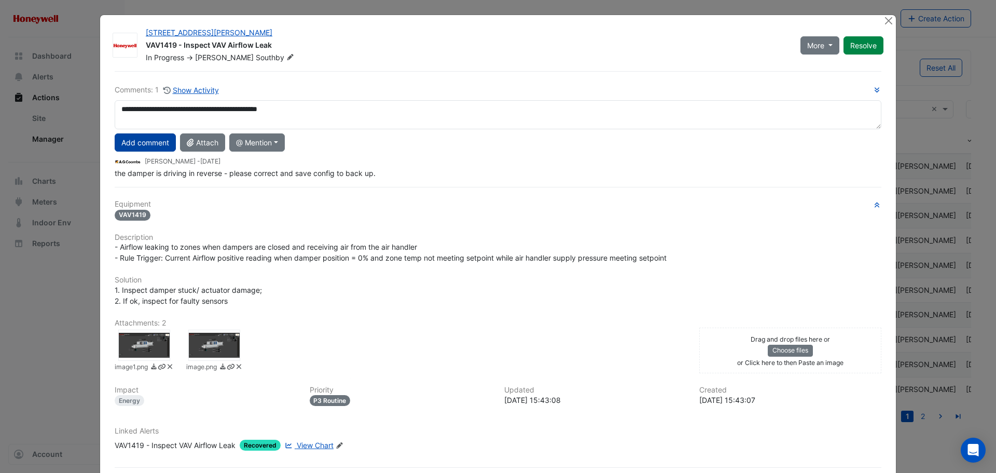
click at [143, 141] on button "Add comment" at bounding box center [145, 142] width 61 height 18
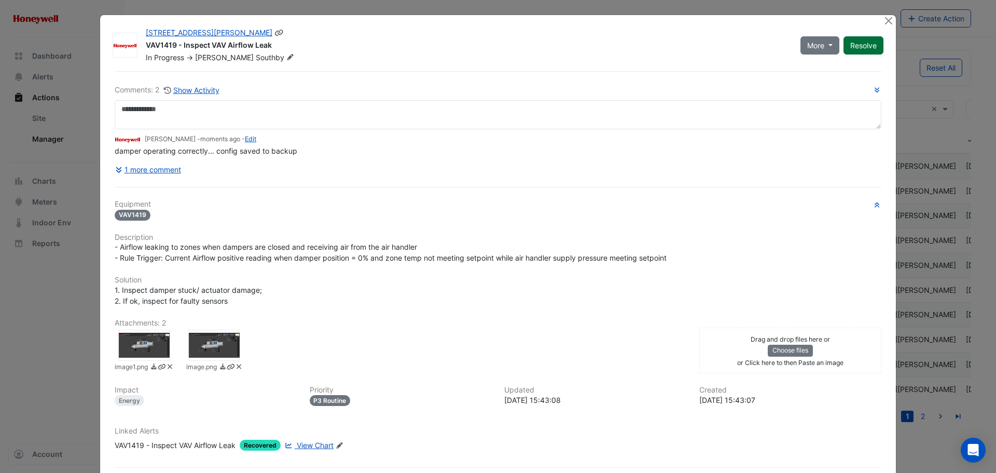
click at [860, 47] on button "Resolve" at bounding box center [864, 45] width 40 height 18
click at [889, 19] on button "Close" at bounding box center [888, 20] width 11 height 11
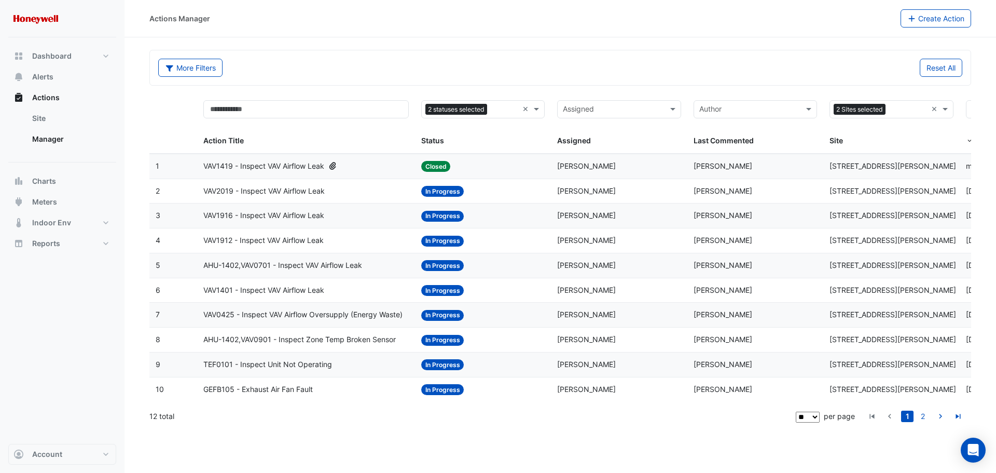
click at [352, 195] on div "VAV2019 - Inspect VAV Airflow Leak" at bounding box center [305, 191] width 205 height 12
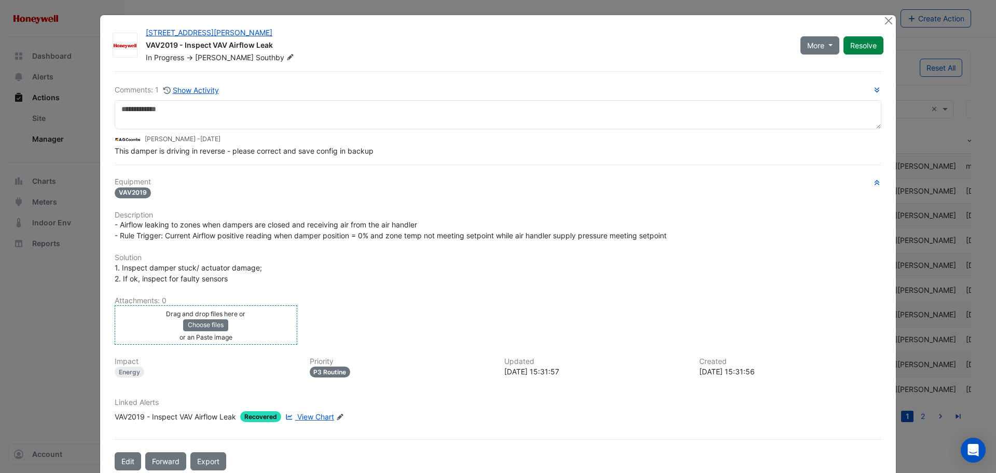
drag, startPoint x: 166, startPoint y: 319, endPoint x: 132, endPoint y: 332, distance: 35.6
click at [132, 332] on div "Drag and drop files here or Choose files or an Paste image" at bounding box center [205, 325] width 177 height 34
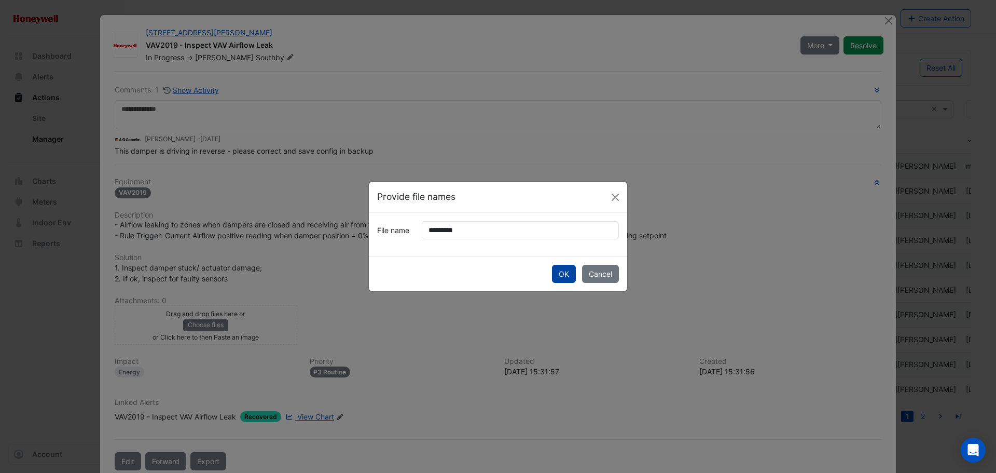
click at [573, 266] on button "OK" at bounding box center [564, 274] width 24 height 18
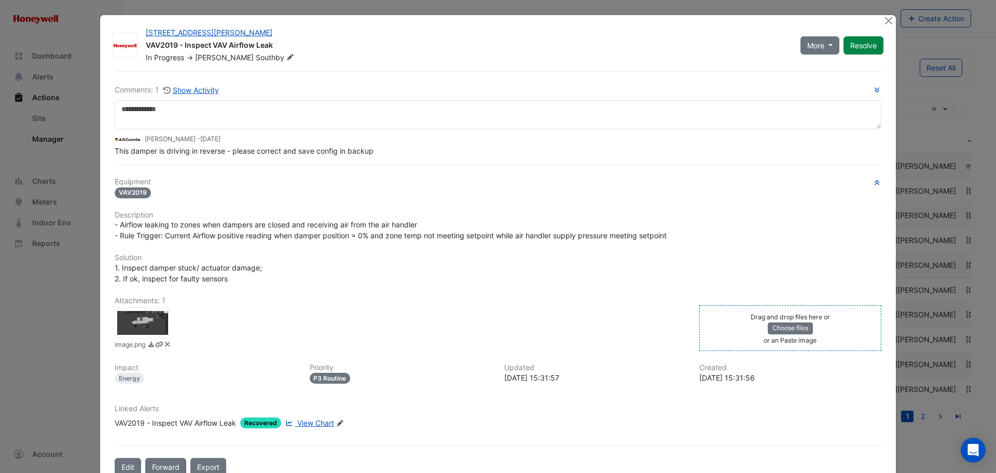
click at [711, 336] on div "Drag and drop files here or Choose files or an Paste image" at bounding box center [790, 328] width 177 height 34
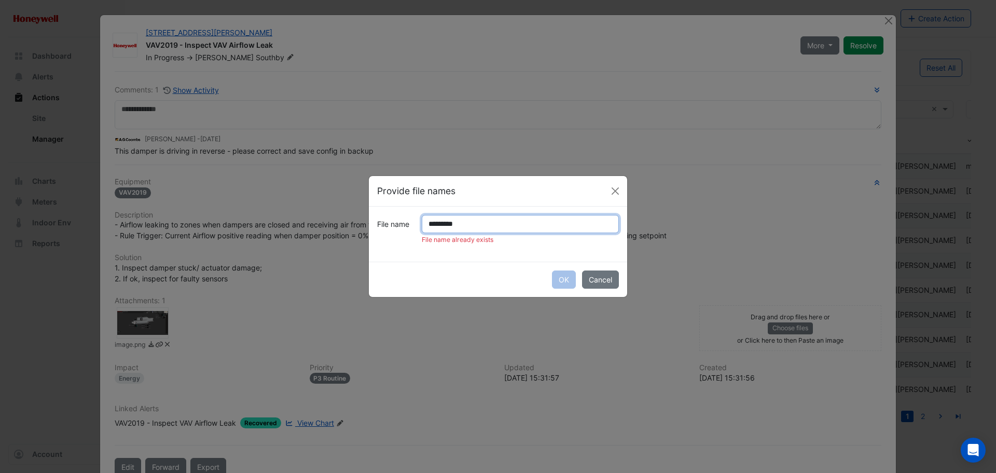
click at [452, 226] on input "*********" at bounding box center [520, 224] width 197 height 18
type input "**********"
click at [552, 270] on button "OK" at bounding box center [564, 279] width 24 height 18
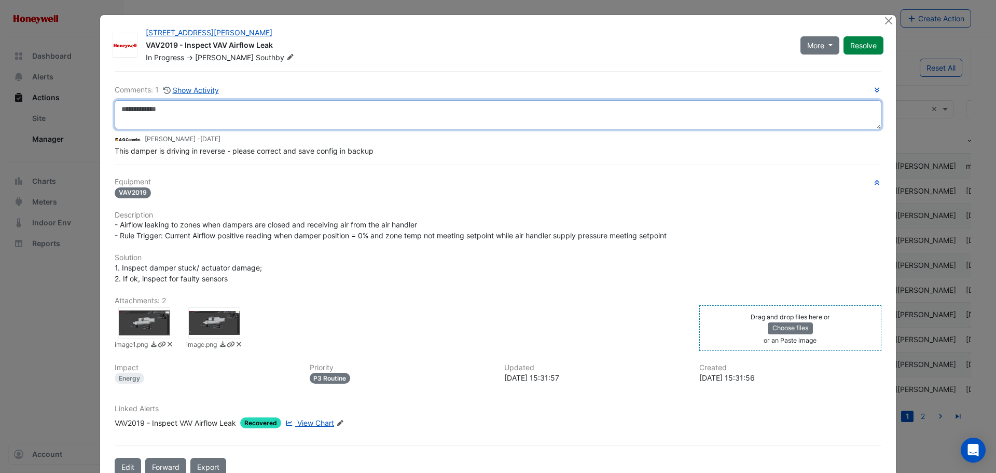
click at [192, 120] on textarea at bounding box center [498, 114] width 767 height 29
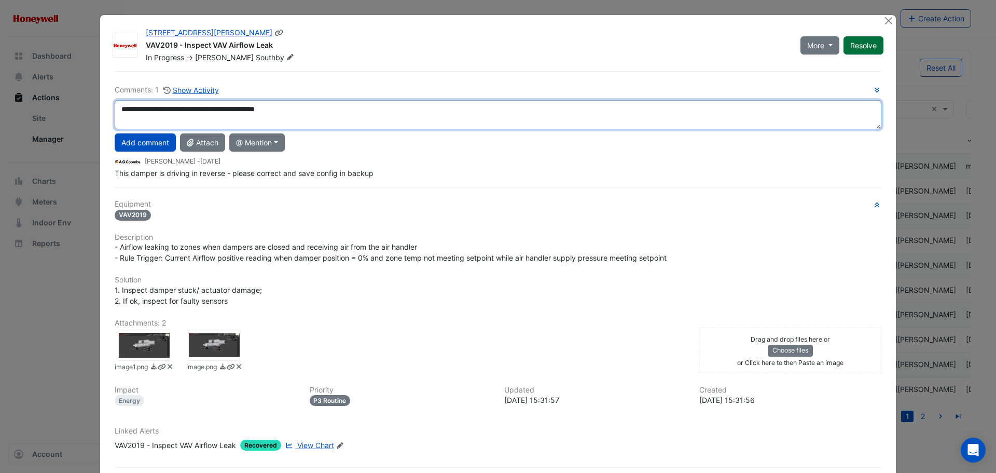
type textarea "**********"
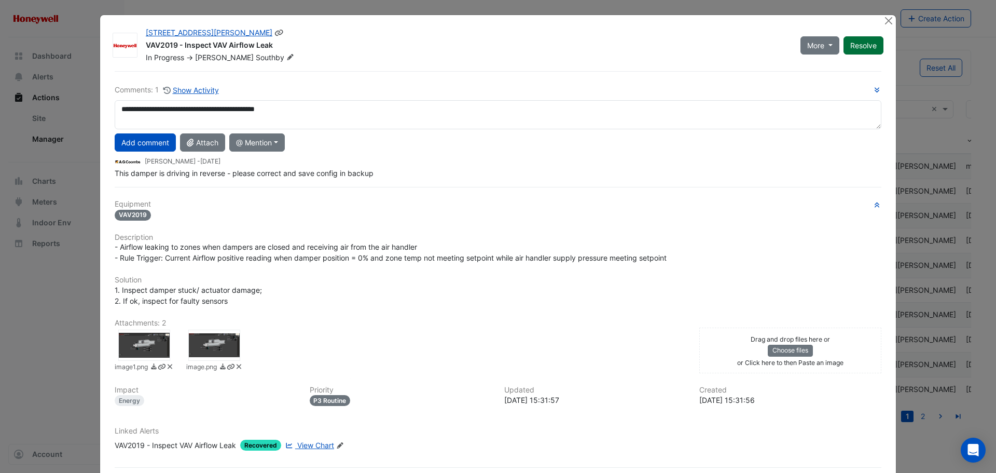
click at [860, 49] on button "Resolve" at bounding box center [864, 45] width 40 height 18
click at [883, 21] on button "Close" at bounding box center [888, 20] width 11 height 11
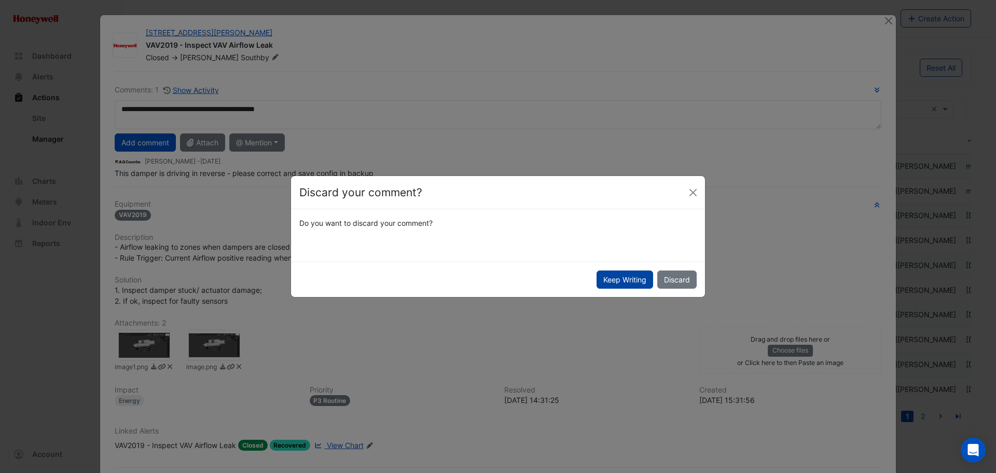
click at [621, 282] on button "Keep Writing" at bounding box center [625, 279] width 57 height 18
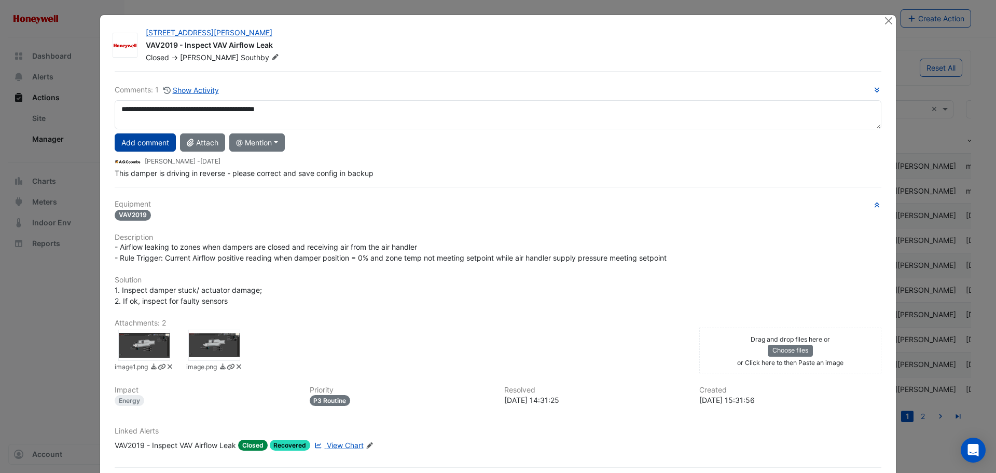
click at [129, 144] on button "Add comment" at bounding box center [145, 142] width 61 height 18
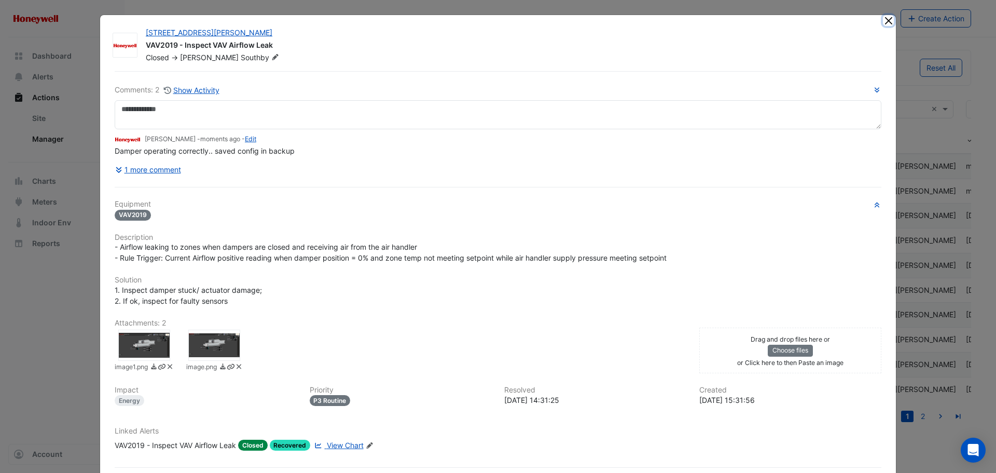
click at [883, 19] on button "Close" at bounding box center [888, 20] width 11 height 11
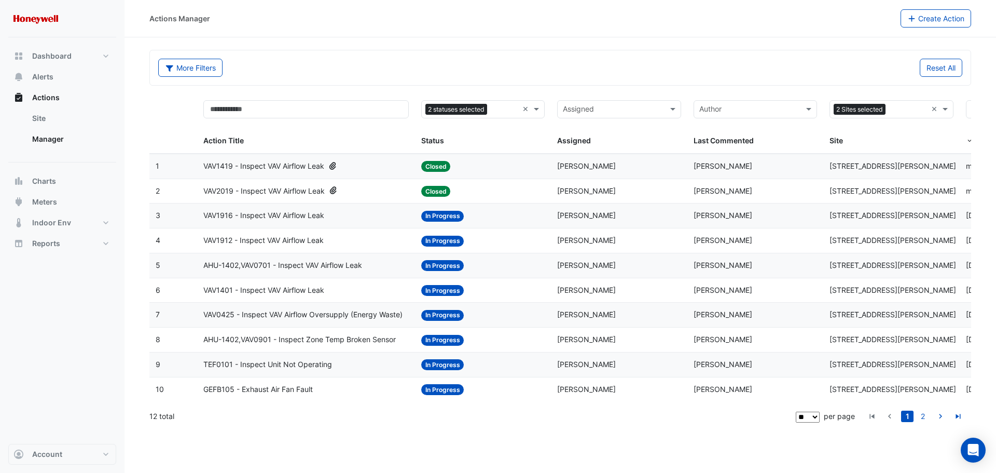
click at [294, 217] on span "VAV1916 - Inspect VAV Airflow Leak" at bounding box center [263, 216] width 121 height 12
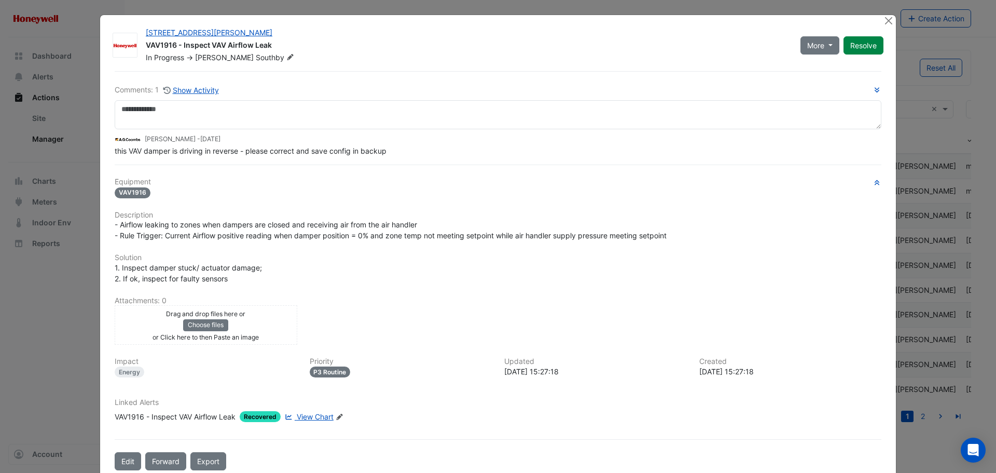
click at [137, 327] on div "Drag and drop files here or Choose files or Click here to then Paste an image" at bounding box center [205, 325] width 177 height 34
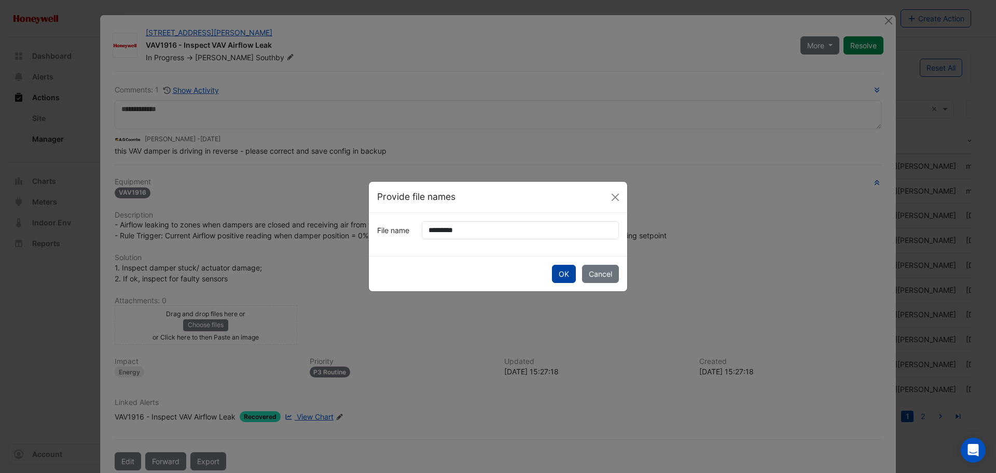
click at [569, 269] on button "OK" at bounding box center [564, 274] width 24 height 18
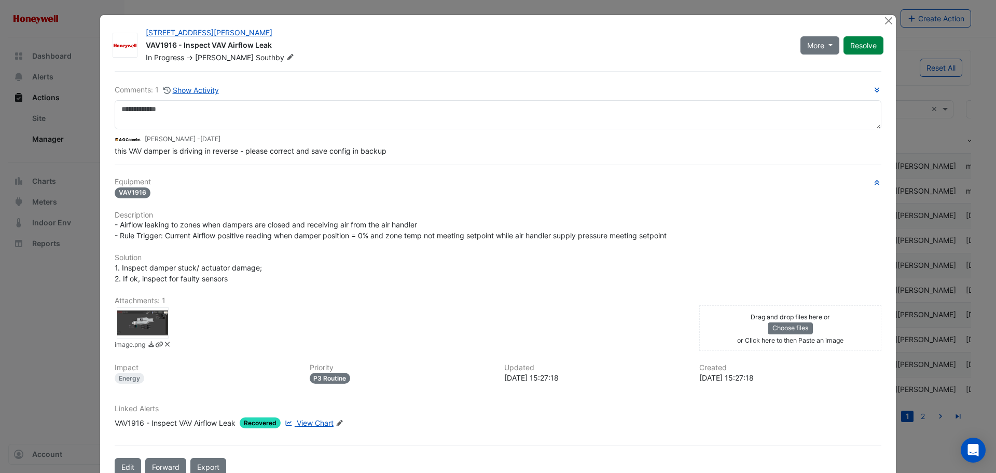
click at [847, 326] on div "Drag and drop files here or Choose files or Click here to then Paste an image" at bounding box center [790, 328] width 177 height 34
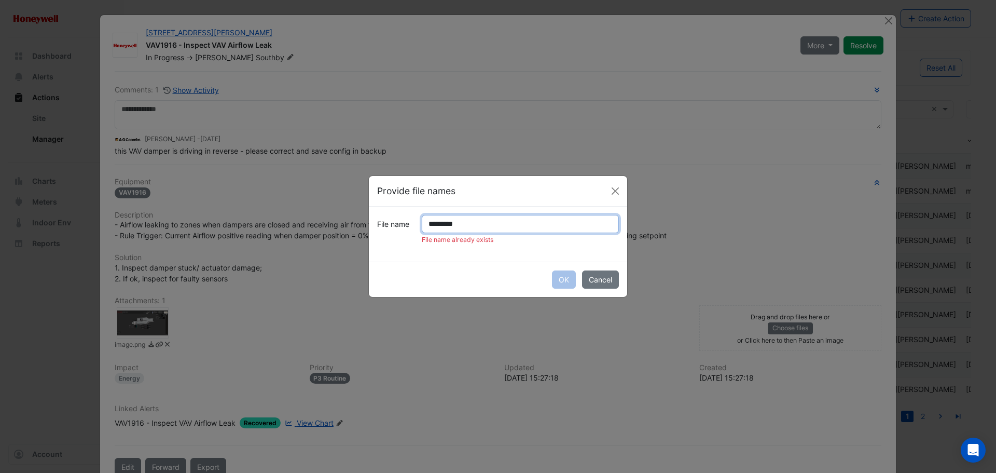
click at [449, 225] on input "*********" at bounding box center [520, 224] width 197 height 18
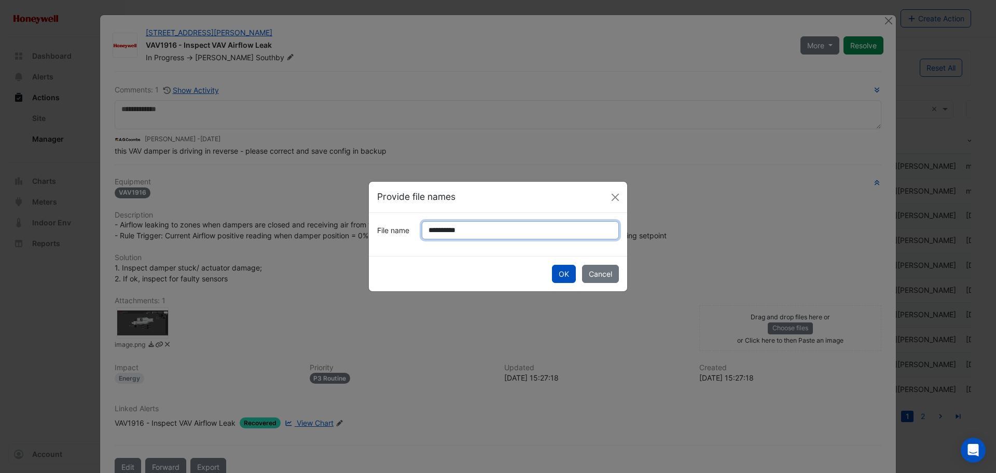
type input "**********"
click at [552, 265] on button "OK" at bounding box center [564, 274] width 24 height 18
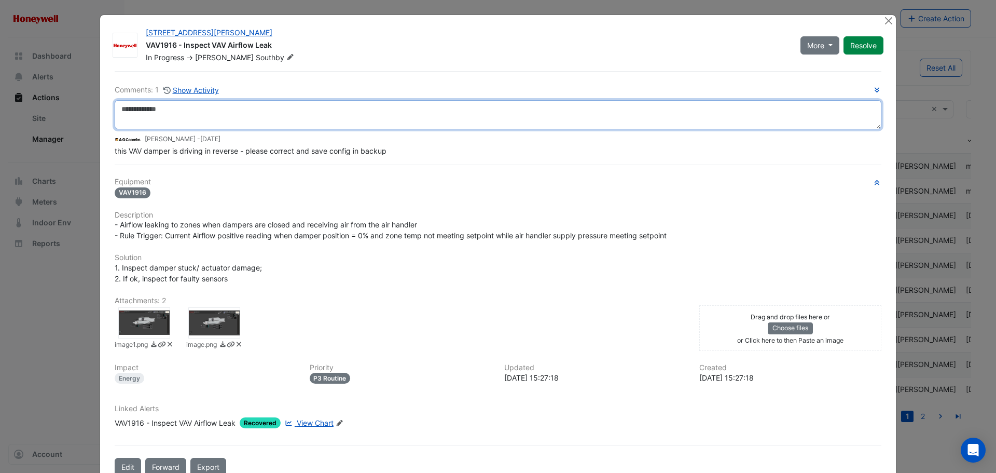
click at [129, 107] on textarea at bounding box center [498, 114] width 767 height 29
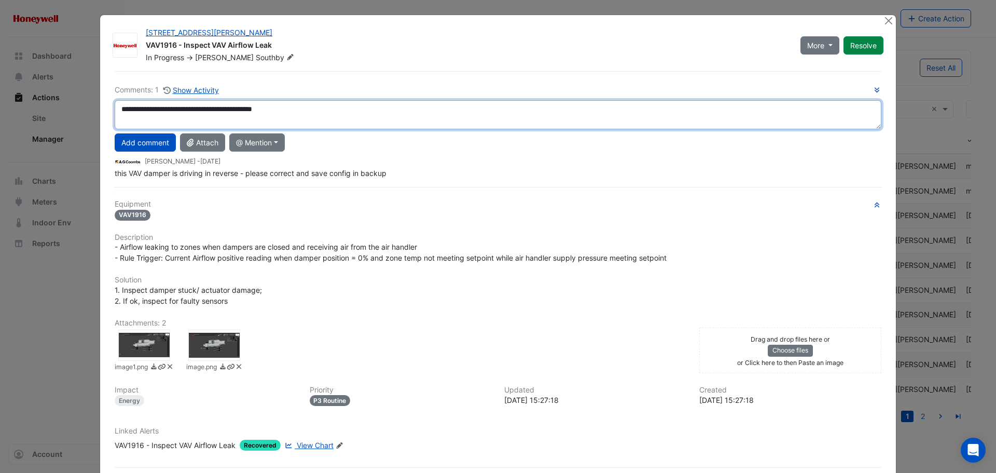
click at [217, 109] on textarea "**********" at bounding box center [498, 114] width 767 height 29
click at [216, 108] on textarea "**********" at bounding box center [498, 114] width 767 height 29
type textarea "**********"
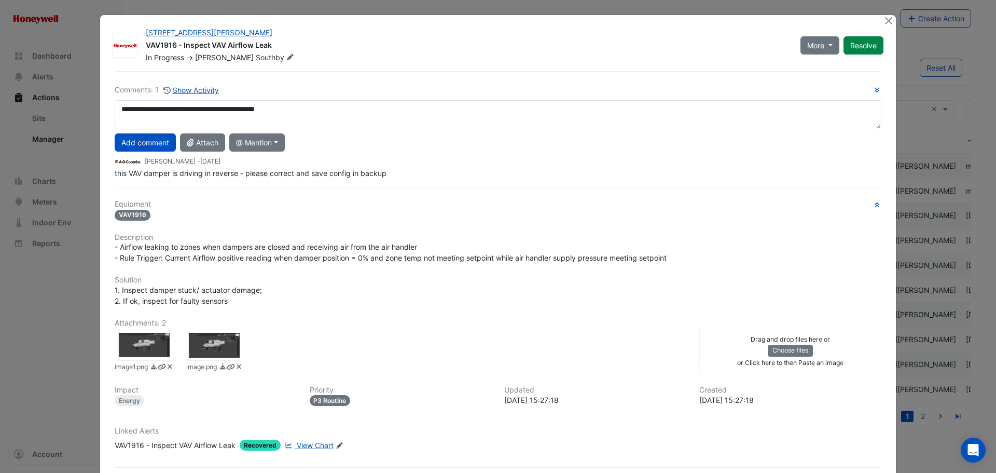
click at [146, 137] on button "Add comment" at bounding box center [145, 142] width 61 height 18
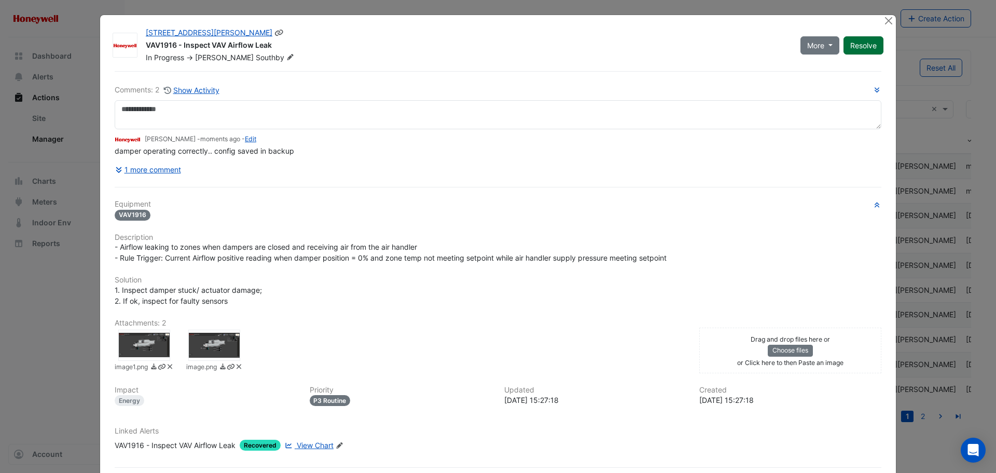
click at [850, 47] on button "Resolve" at bounding box center [864, 45] width 40 height 18
click at [888, 22] on button "Close" at bounding box center [888, 20] width 11 height 11
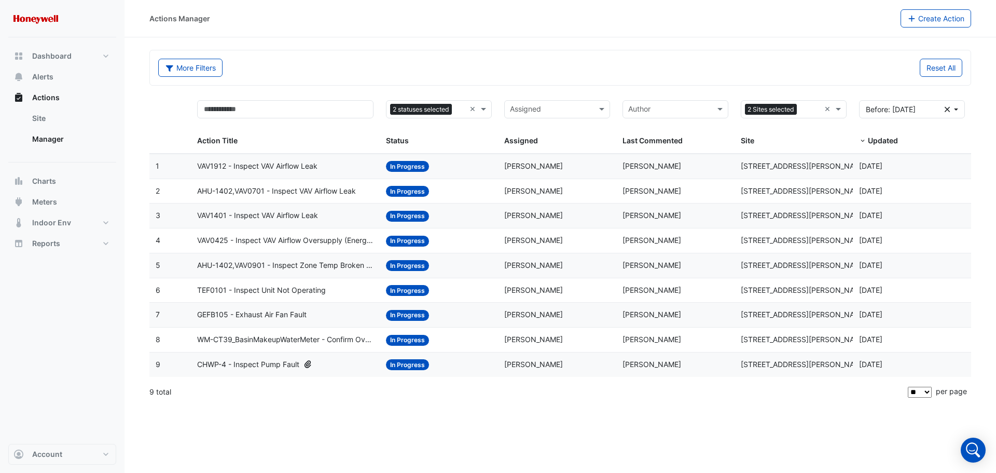
click at [340, 168] on div "VAV1912 - Inspect VAV Airflow Leak" at bounding box center [285, 166] width 177 height 12
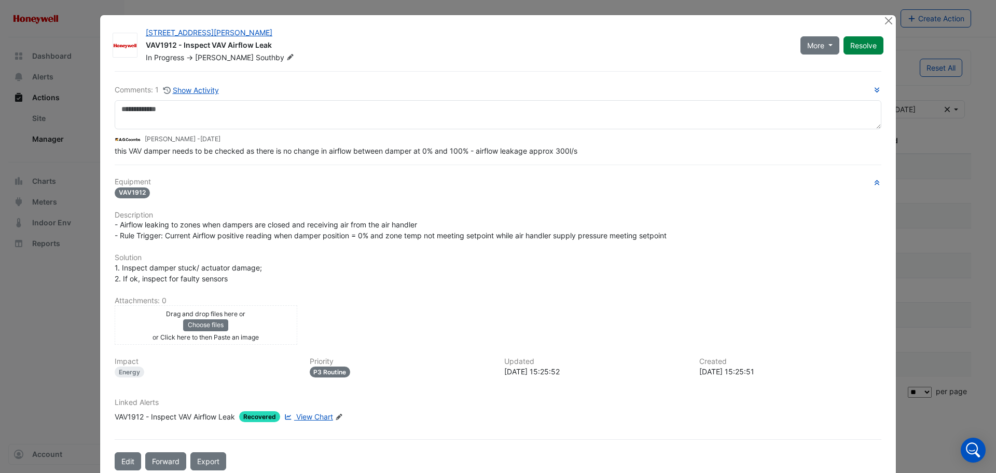
click at [265, 319] on div "Drag and drop files here or Choose files or Click here to then Paste an image" at bounding box center [205, 325] width 177 height 34
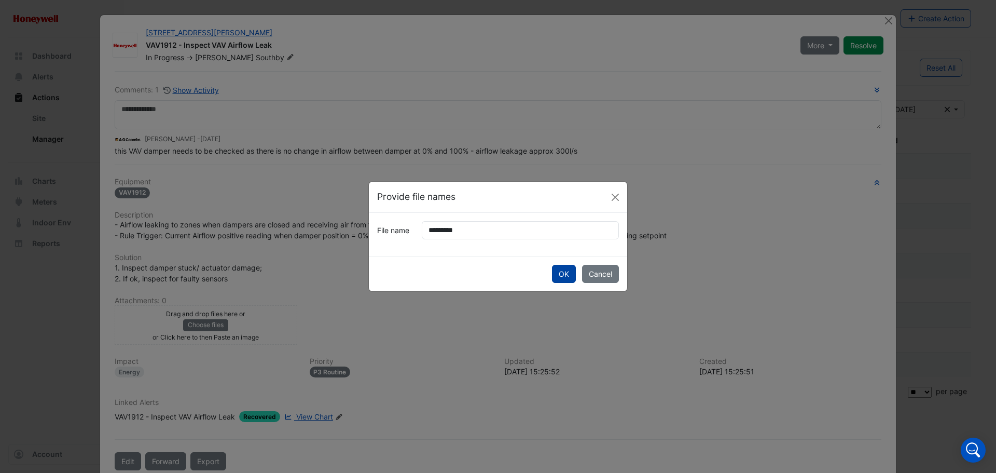
click at [566, 272] on button "OK" at bounding box center [564, 274] width 24 height 18
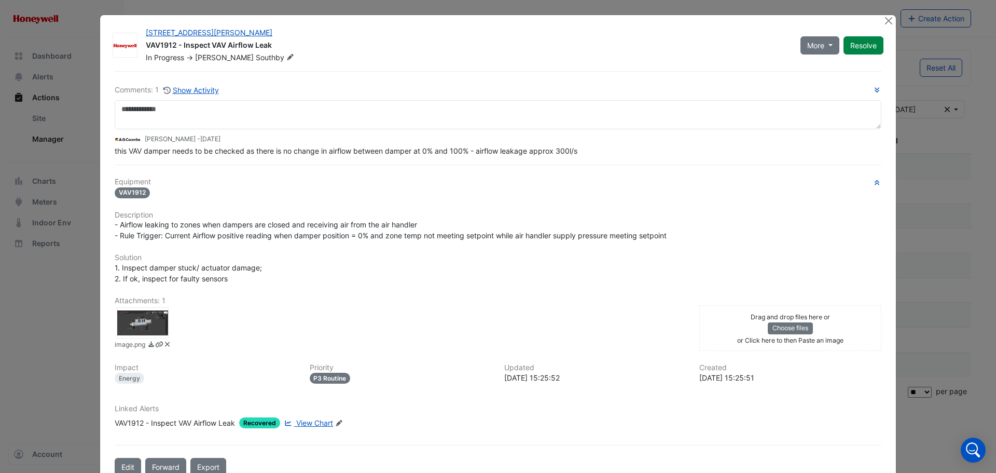
click at [747, 326] on div "Drag and drop files here or Choose files or Click here to then Paste an image" at bounding box center [790, 328] width 177 height 34
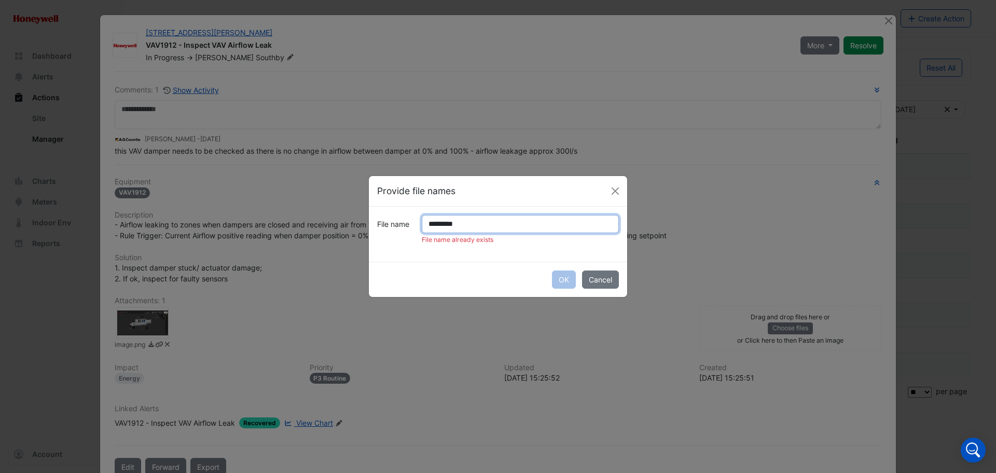
click at [450, 226] on input "*********" at bounding box center [520, 224] width 197 height 18
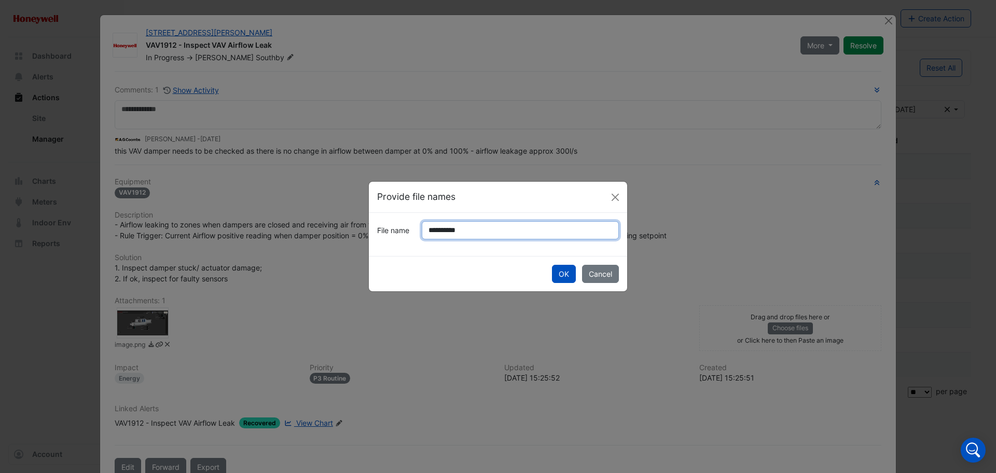
type input "**********"
click at [552, 265] on button "OK" at bounding box center [564, 274] width 24 height 18
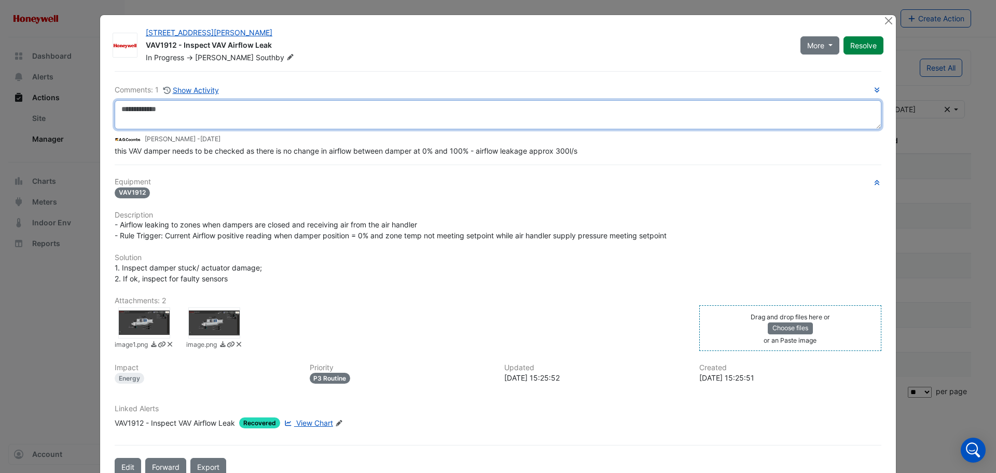
click at [177, 112] on textarea at bounding box center [498, 114] width 767 height 29
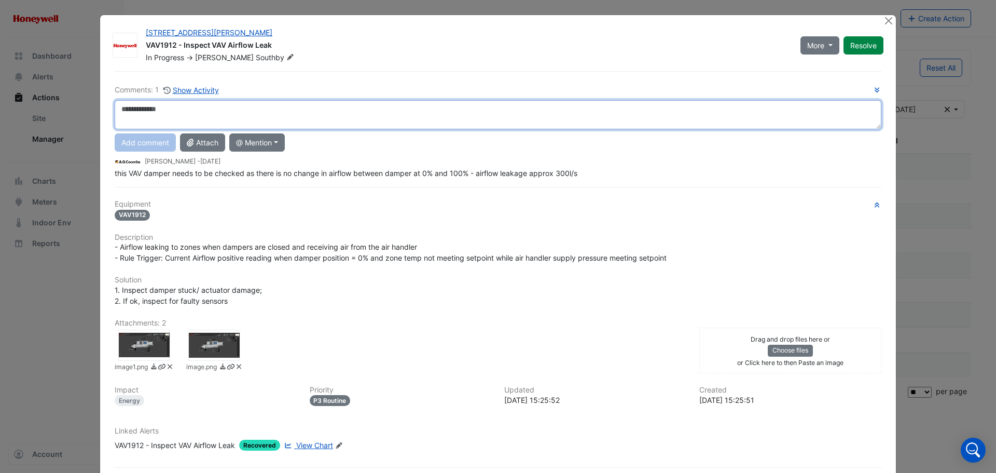
click at [123, 113] on textarea at bounding box center [498, 114] width 767 height 29
click at [309, 107] on textarea at bounding box center [498, 114] width 767 height 29
click at [191, 120] on textarea at bounding box center [498, 114] width 767 height 29
type textarea "**********"
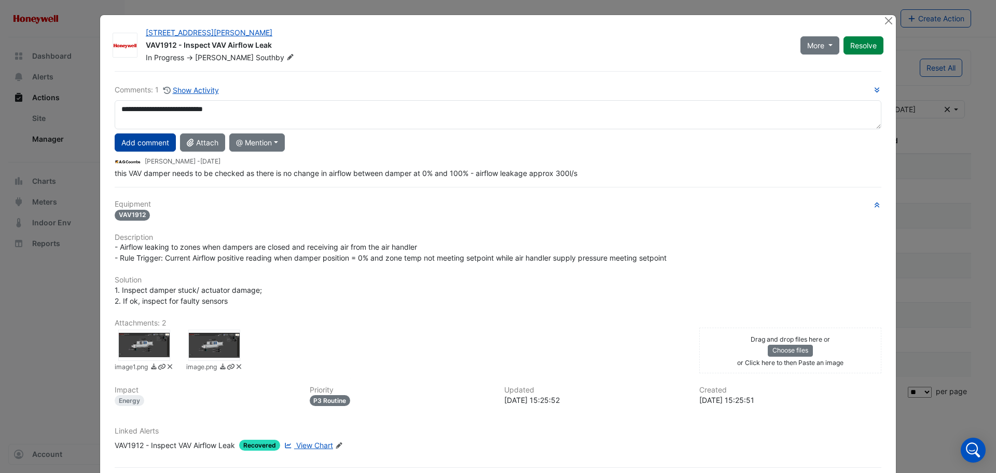
click at [147, 149] on button "Add comment" at bounding box center [145, 142] width 61 height 18
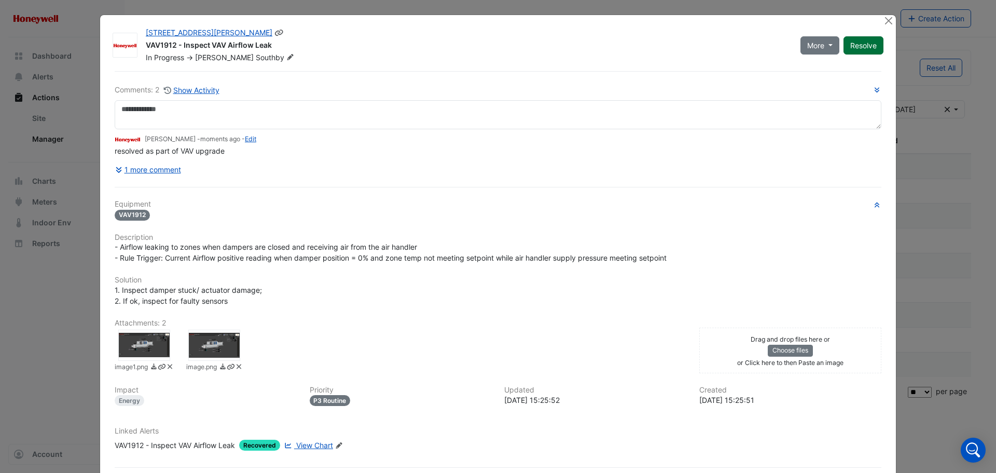
click at [854, 46] on button "Resolve" at bounding box center [864, 45] width 40 height 18
click at [885, 22] on button "Close" at bounding box center [888, 20] width 11 height 11
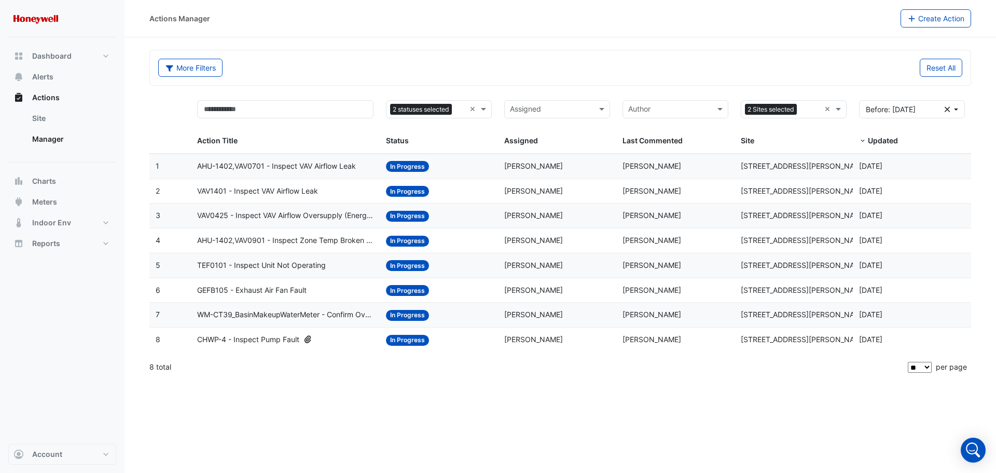
click at [333, 168] on span "AHU-1402,VAV0701 - Inspect VAV Airflow Leak" at bounding box center [276, 166] width 159 height 12
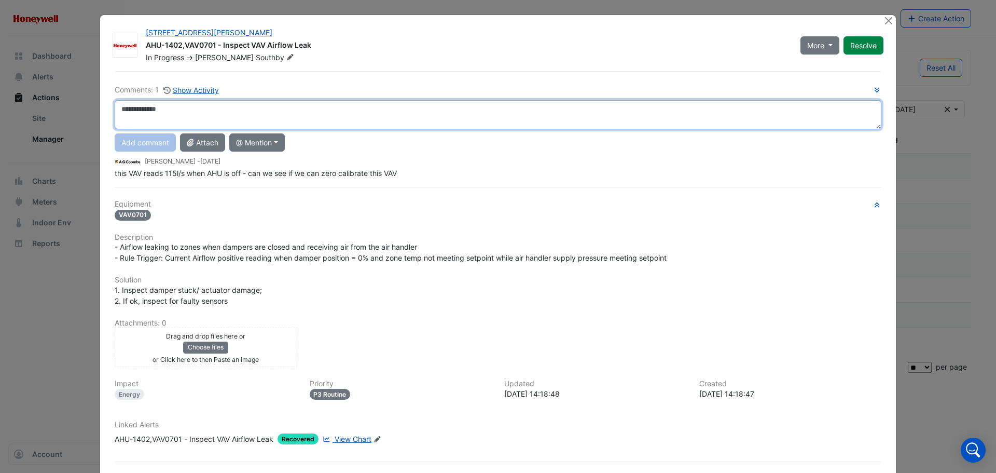
click at [224, 115] on textarea at bounding box center [498, 114] width 767 height 29
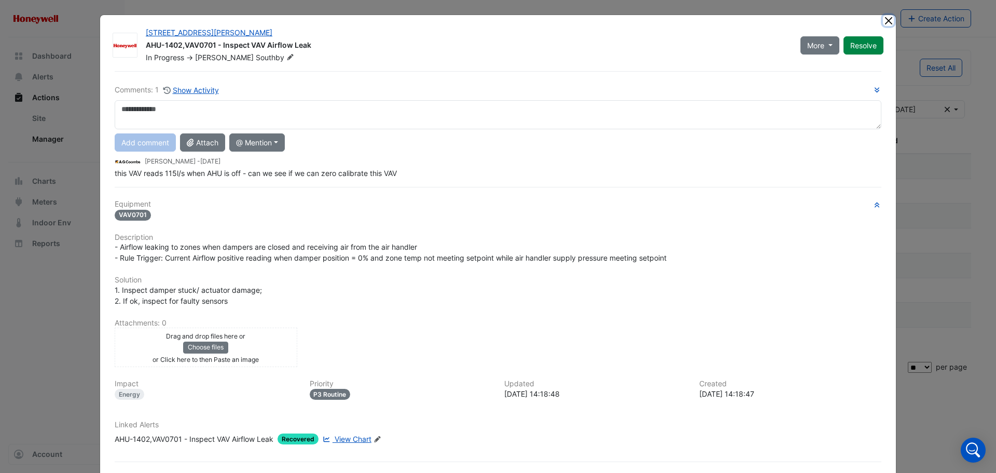
click at [883, 21] on button "Close" at bounding box center [888, 20] width 11 height 11
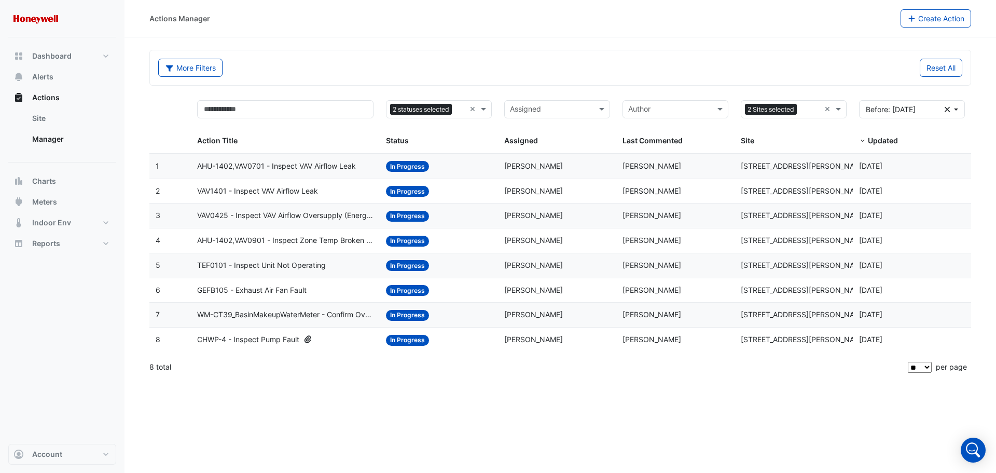
click at [313, 194] on span "VAV1401 - Inspect VAV Airflow Leak" at bounding box center [257, 191] width 121 height 12
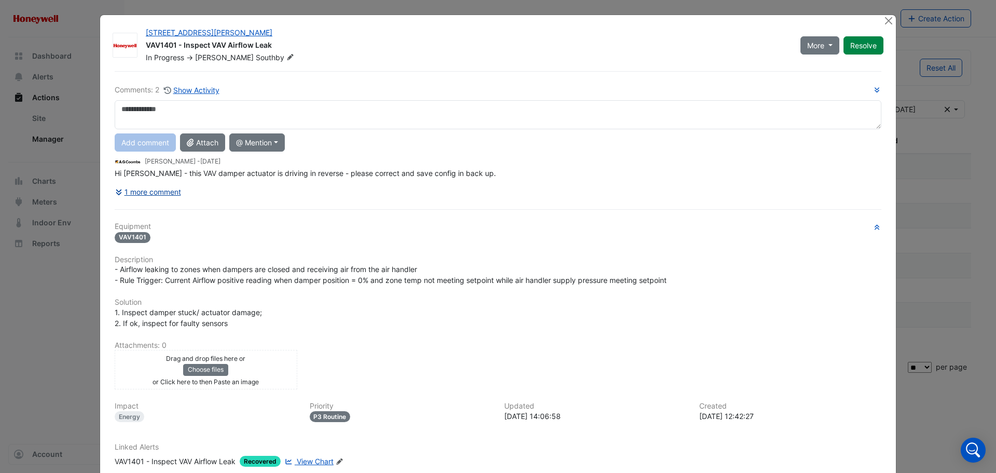
click at [149, 192] on button "1 more comment" at bounding box center [148, 192] width 67 height 18
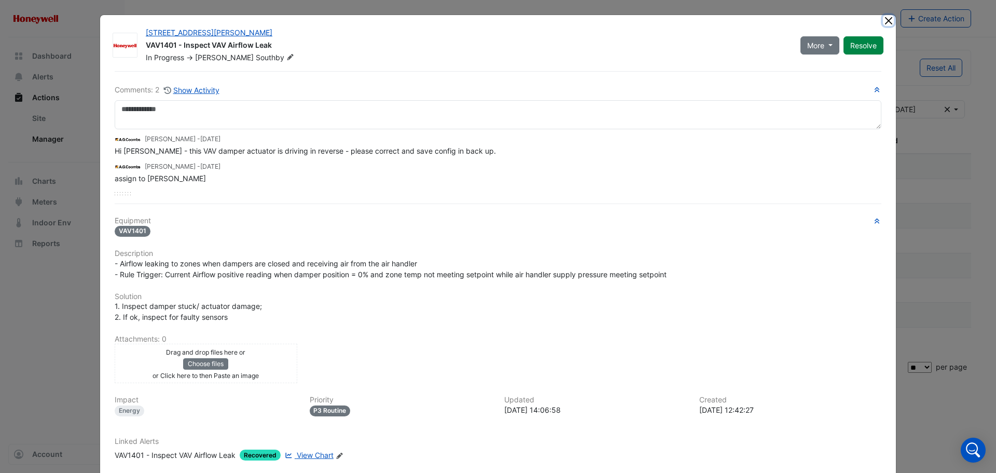
click at [884, 23] on button "Close" at bounding box center [888, 20] width 11 height 11
